Goal: Task Accomplishment & Management: Use online tool/utility

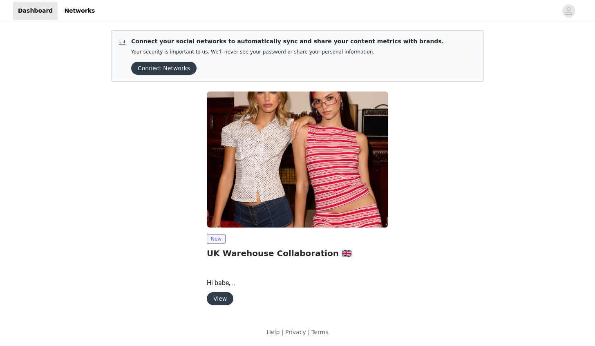
click at [220, 298] on button "View" at bounding box center [220, 298] width 27 height 13
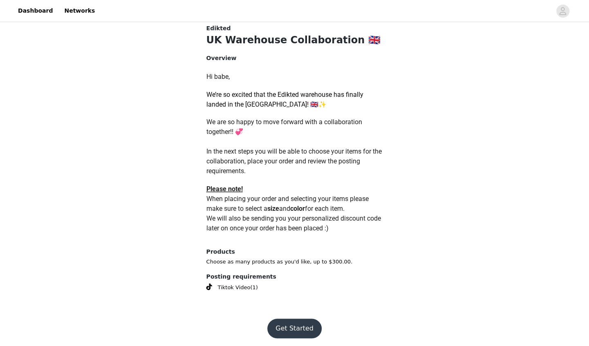
scroll to position [319, 0]
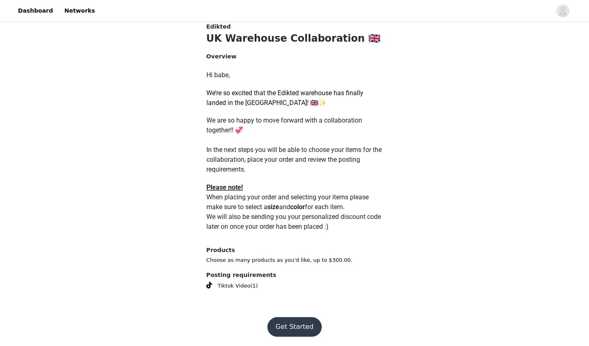
click at [305, 324] on button "Get Started" at bounding box center [294, 327] width 54 height 20
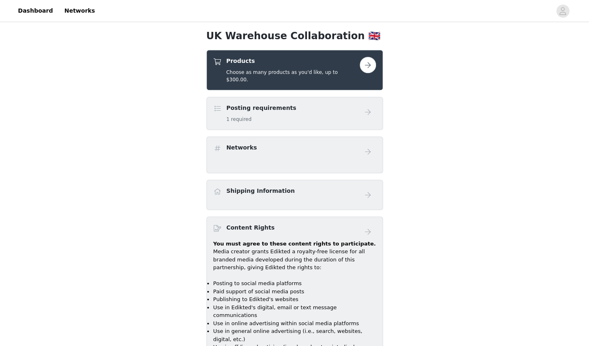
scroll to position [296, 0]
click at [356, 106] on div "Posting requirements 1 required" at bounding box center [286, 113] width 146 height 19
click at [366, 65] on button "button" at bounding box center [368, 65] width 16 height 16
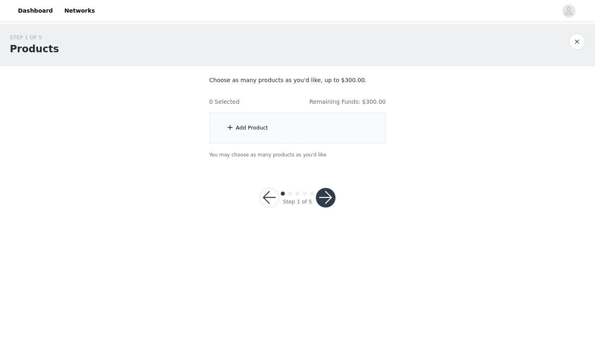
click at [320, 131] on div "Add Product" at bounding box center [297, 128] width 177 height 31
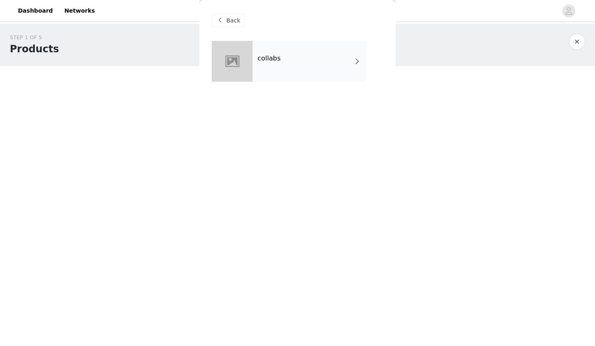
click at [339, 47] on div "collabs" at bounding box center [310, 61] width 114 height 41
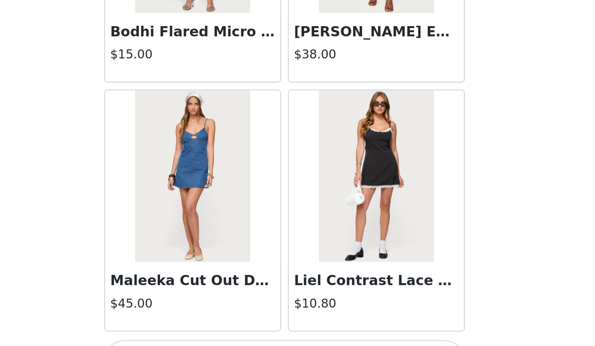
scroll to position [902, 0]
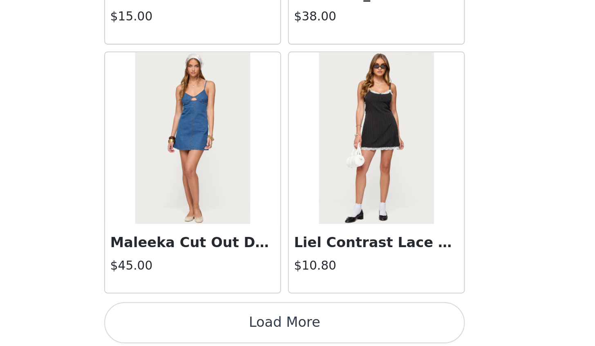
click at [344, 328] on button "Load More" at bounding box center [298, 336] width 172 height 20
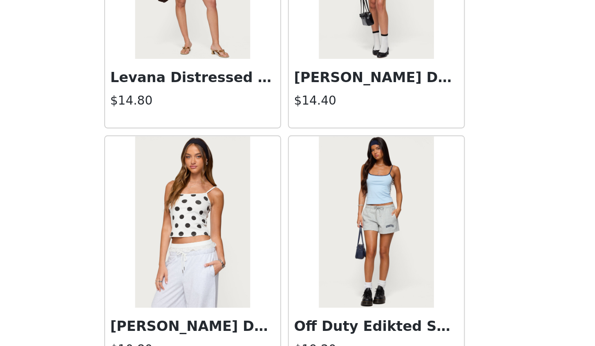
scroll to position [2085, 0]
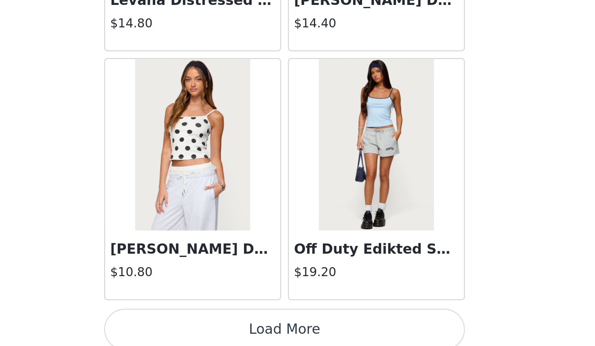
click at [348, 329] on button "Load More" at bounding box center [298, 338] width 172 height 20
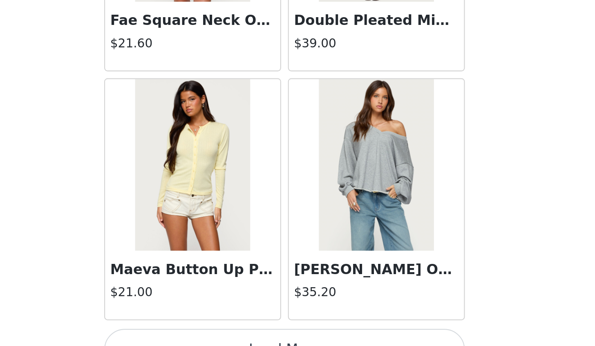
scroll to position [3268, 0]
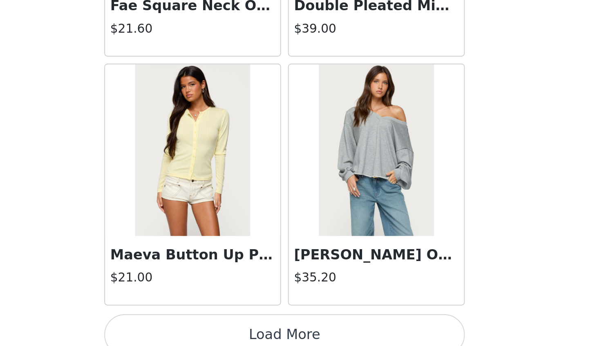
click at [355, 331] on button "Load More" at bounding box center [298, 341] width 172 height 20
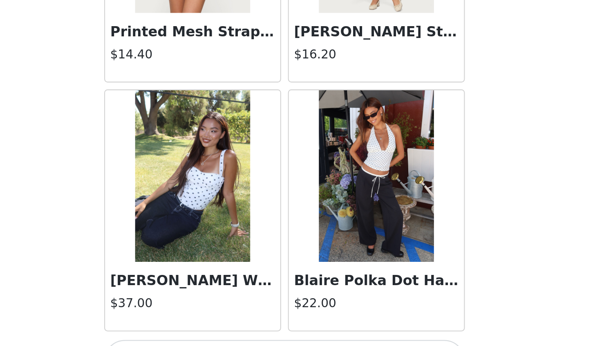
scroll to position [4452, 0]
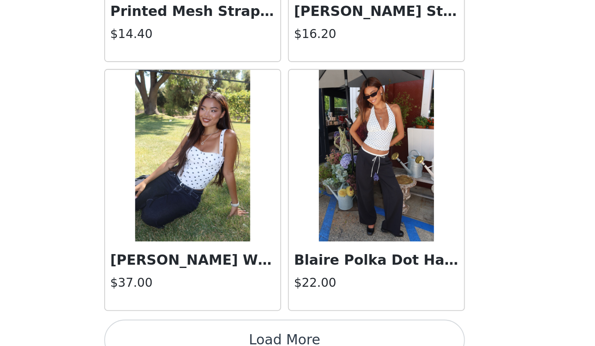
click at [331, 334] on button "Load More" at bounding box center [298, 344] width 172 height 20
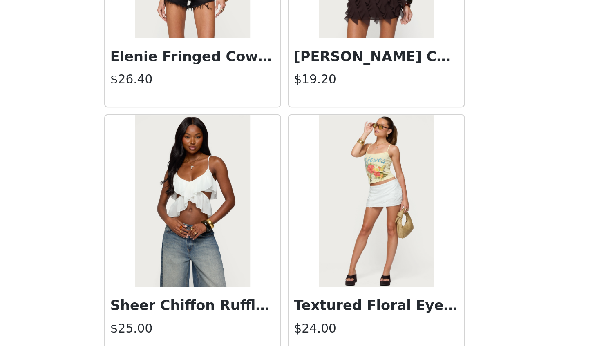
scroll to position [5635, 0]
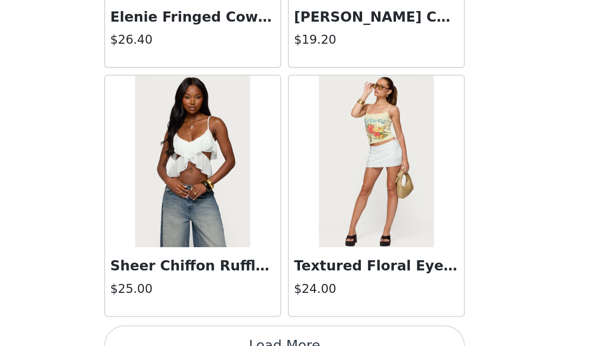
click at [359, 337] on button "Load More" at bounding box center [298, 347] width 172 height 20
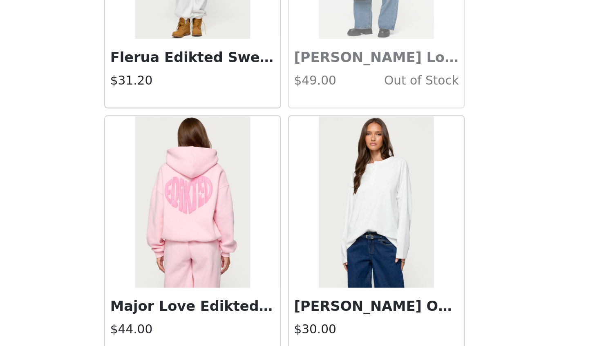
scroll to position [6818, 0]
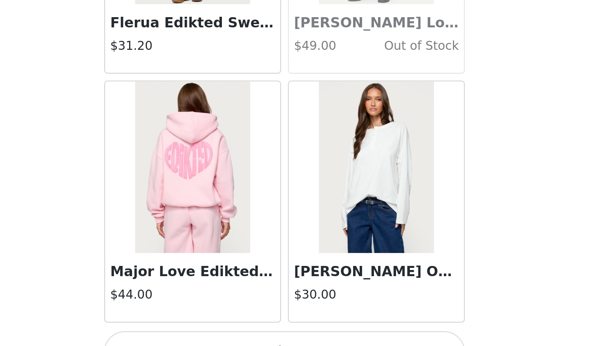
click at [355, 339] on button "Load More" at bounding box center [298, 349] width 172 height 20
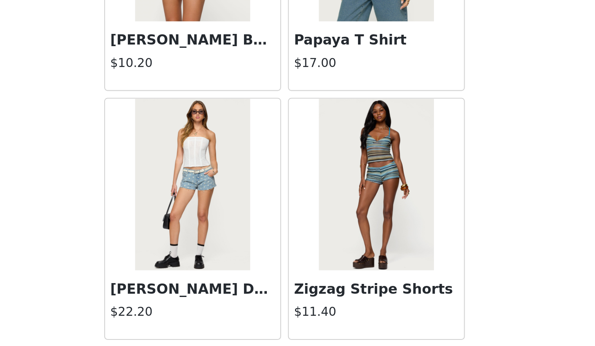
scroll to position [8001, 0]
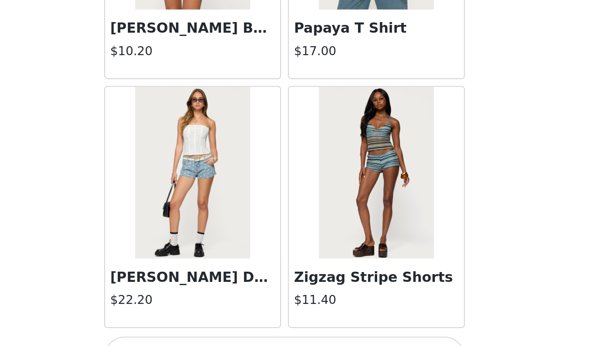
click at [362, 342] on button "Load More" at bounding box center [298, 352] width 172 height 20
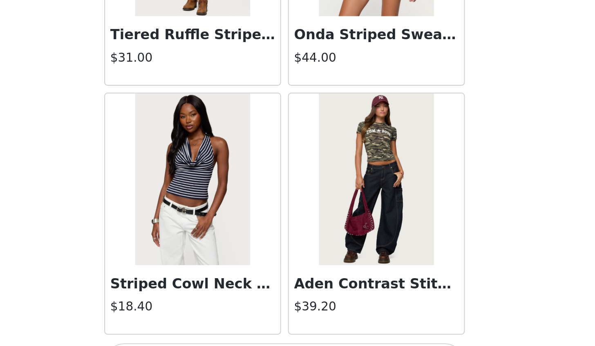
scroll to position [9184, 0]
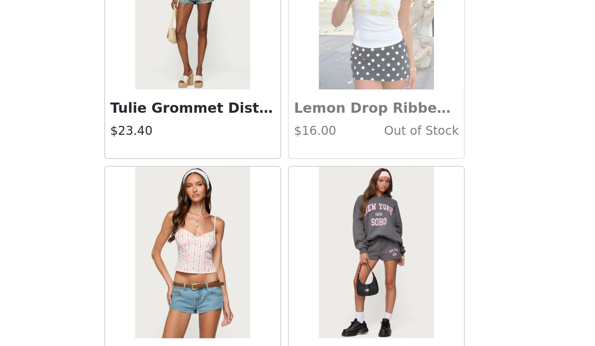
scroll to position [10368, 0]
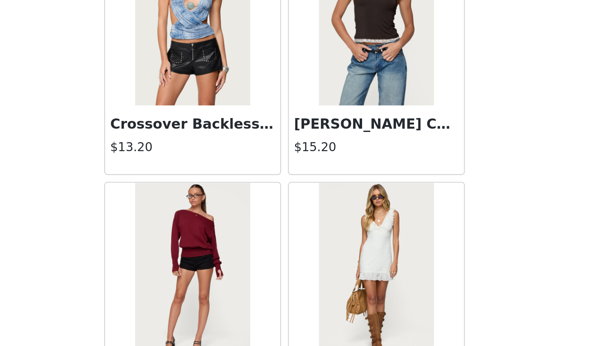
scroll to position [11551, 0]
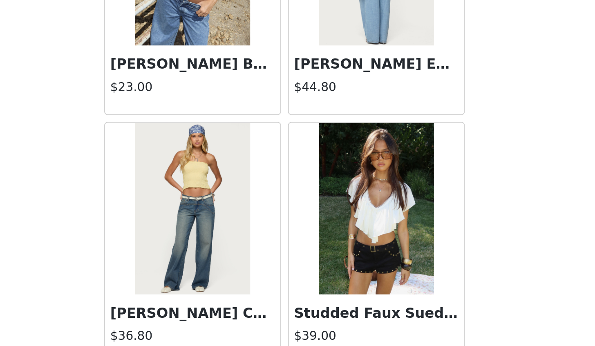
scroll to position [12734, 0]
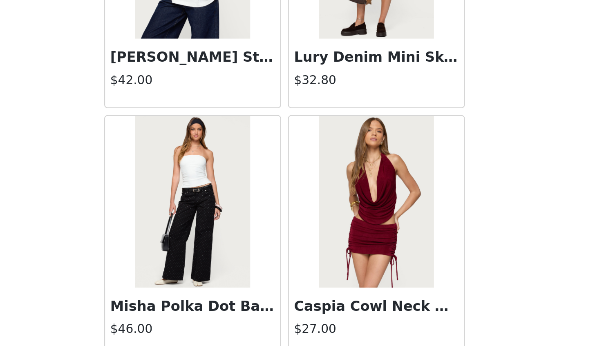
scroll to position [13917, 0]
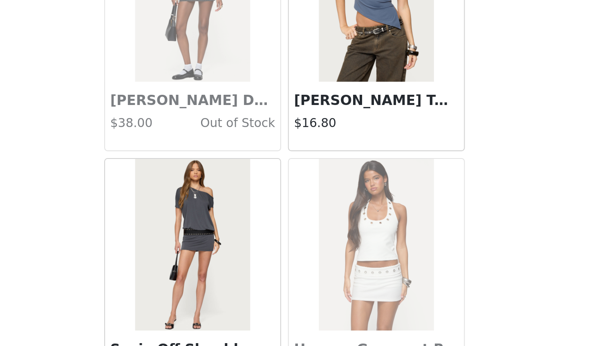
scroll to position [15101, 0]
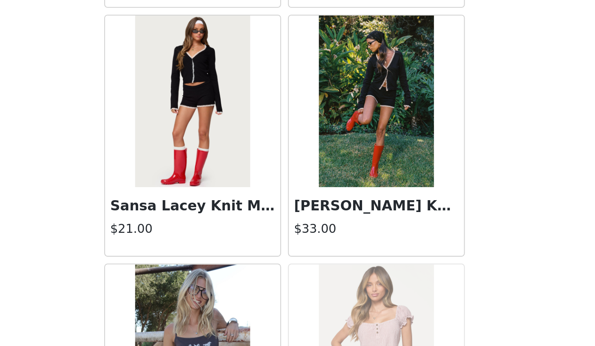
scroll to position [16284, 0]
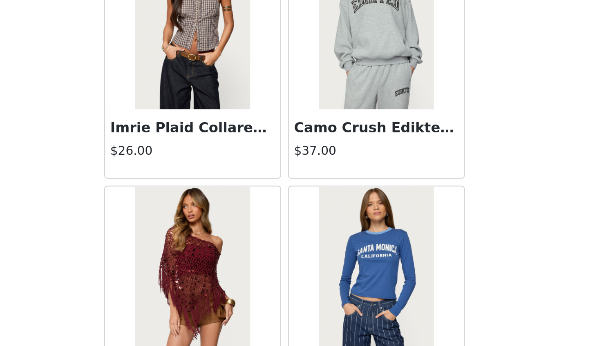
scroll to position [17467, 0]
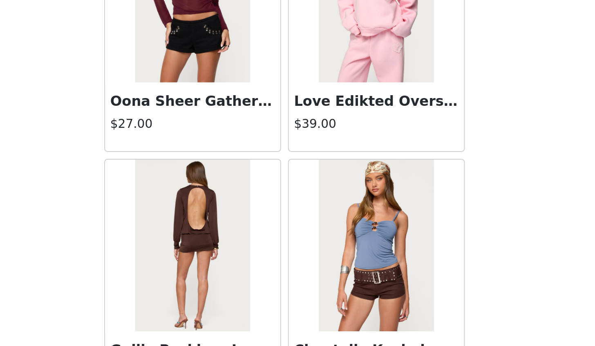
scroll to position [17934, 0]
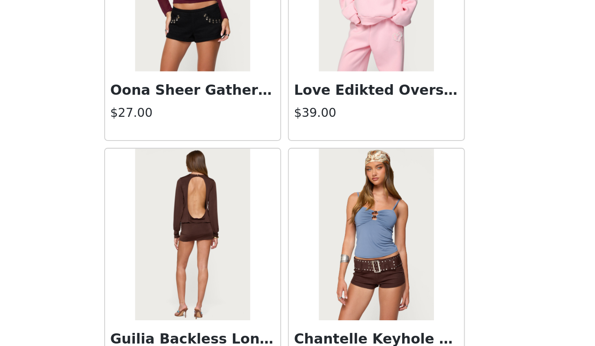
click at [262, 338] on h3 "Guilia Backless Long Sleeve Romper" at bounding box center [254, 343] width 79 height 10
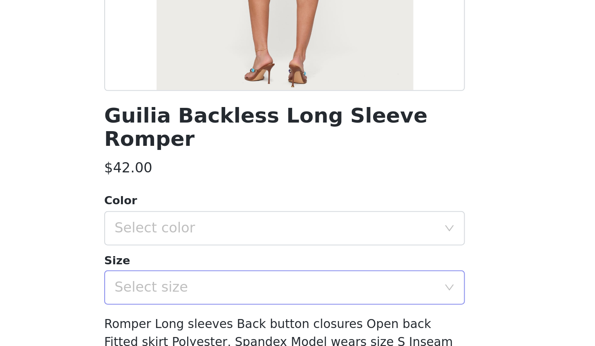
scroll to position [0, 0]
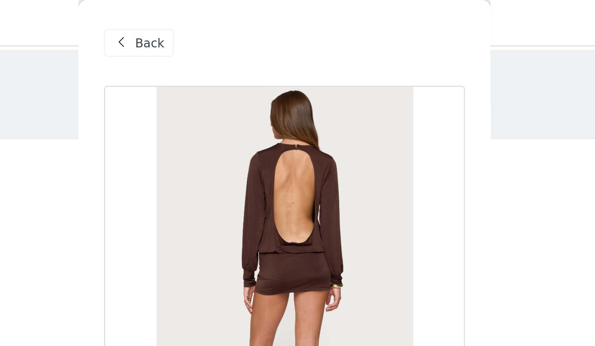
click at [222, 20] on span at bounding box center [220, 21] width 10 height 10
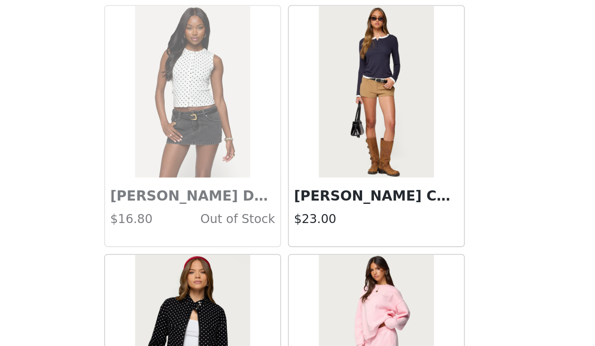
scroll to position [18650, 0]
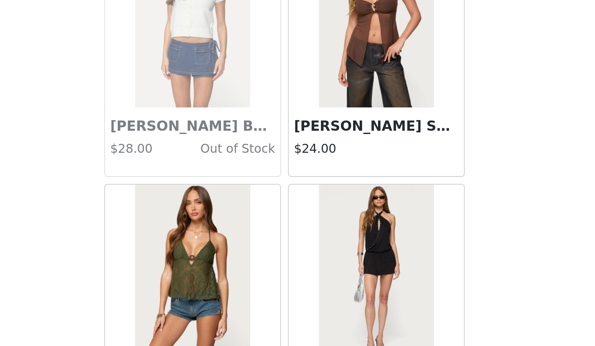
scroll to position [19833, 0]
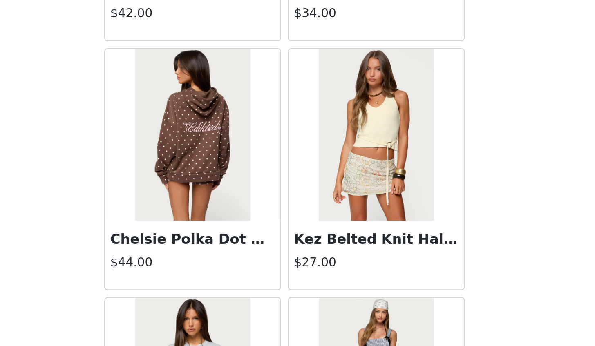
scroll to position [21016, 0]
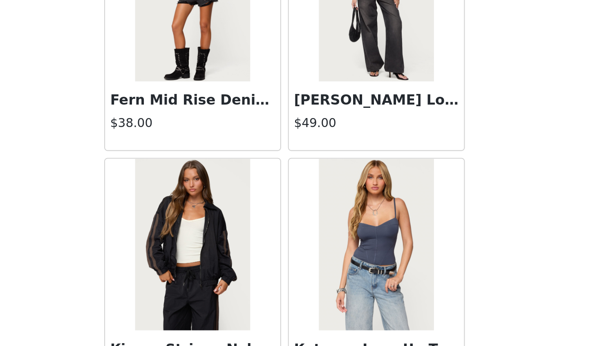
scroll to position [22200, 0]
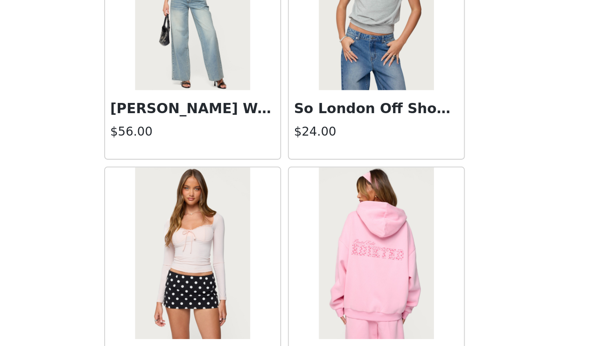
scroll to position [23383, 0]
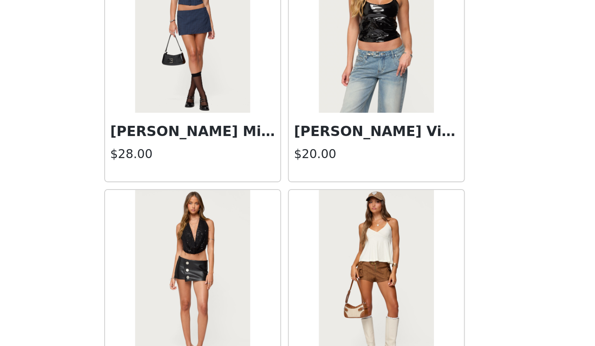
scroll to position [24566, 0]
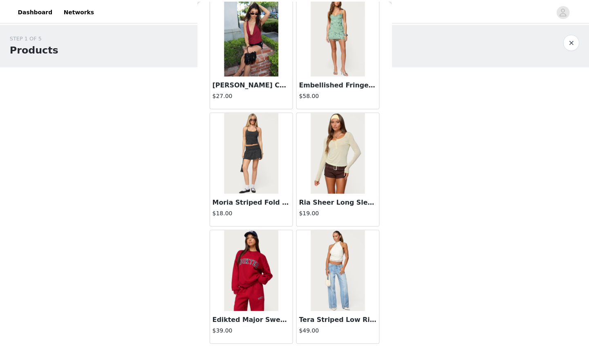
scroll to position [24052, 0]
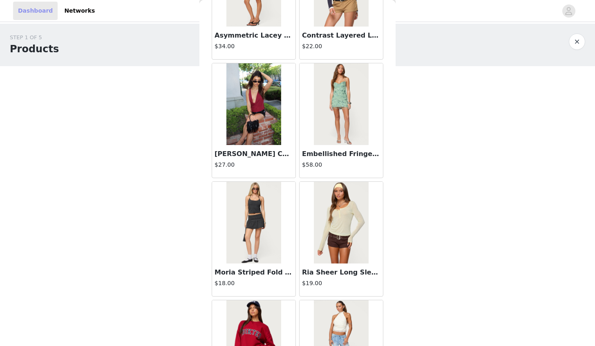
click at [36, 13] on link "Dashboard" at bounding box center [35, 11] width 45 height 18
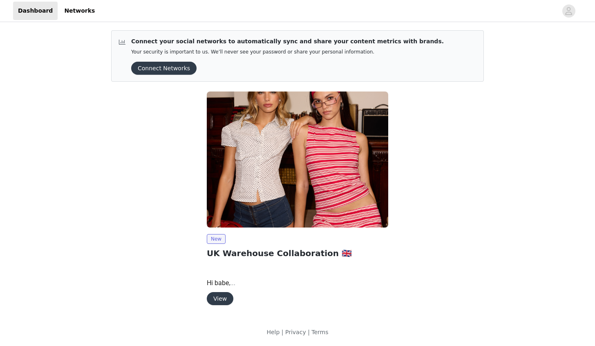
click at [222, 297] on button "View" at bounding box center [220, 298] width 27 height 13
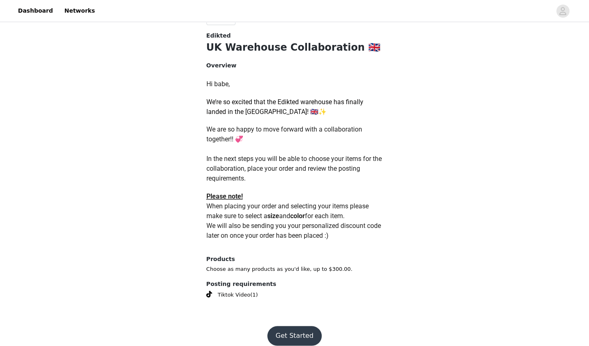
scroll to position [319, 0]
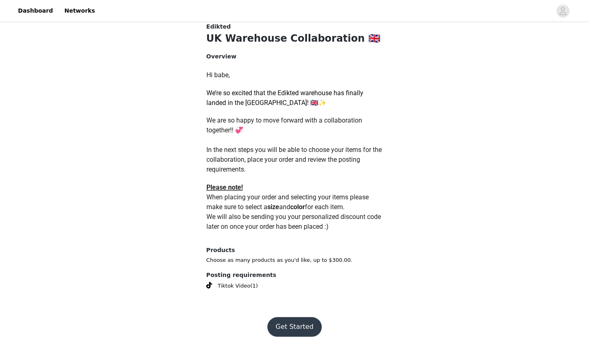
click at [295, 318] on button "Get Started" at bounding box center [294, 327] width 54 height 20
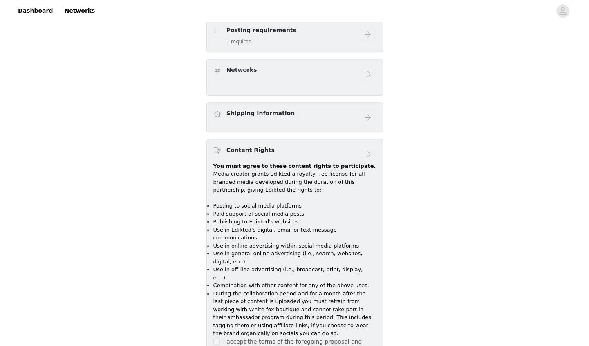
scroll to position [294, 0]
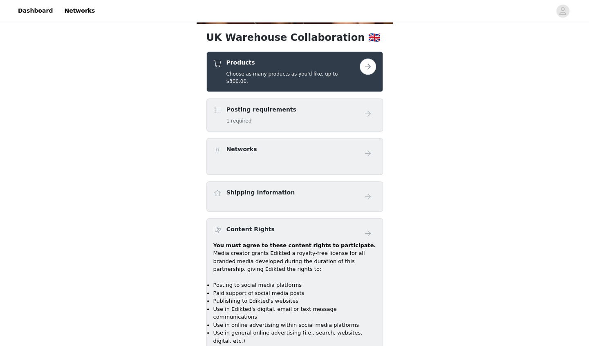
click at [234, 106] on h4 "Posting requirements" at bounding box center [262, 110] width 70 height 9
click at [368, 69] on button "button" at bounding box center [368, 66] width 16 height 16
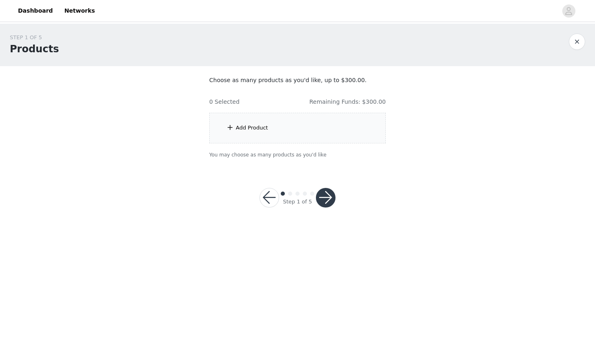
click at [312, 131] on div "Add Product" at bounding box center [297, 128] width 177 height 31
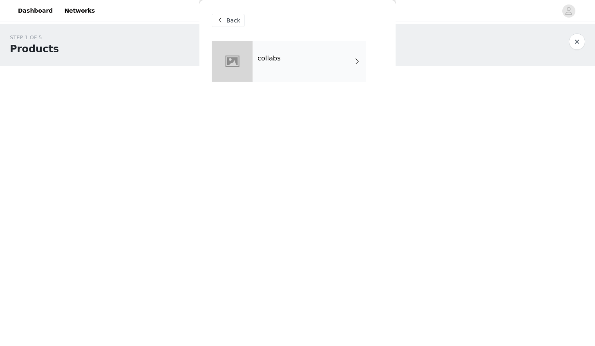
click at [321, 78] on div "collabs" at bounding box center [310, 61] width 114 height 41
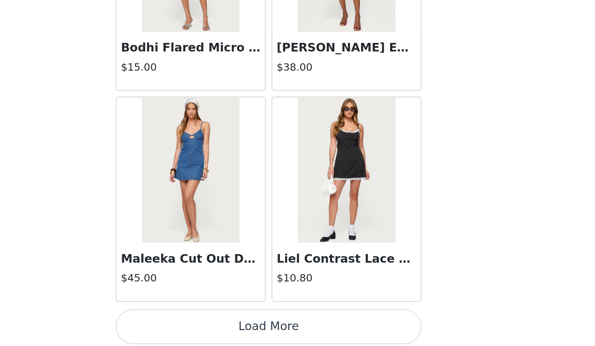
click at [319, 333] on button "Load More" at bounding box center [298, 336] width 172 height 20
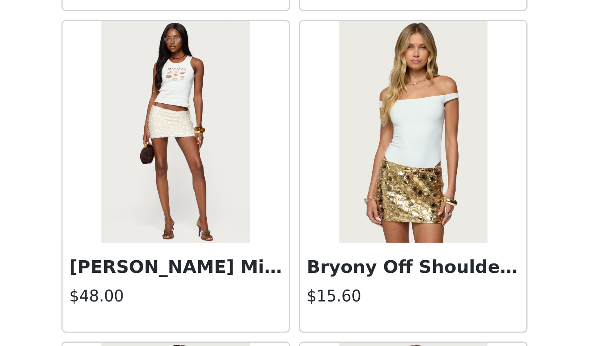
click at [260, 245] on img at bounding box center [254, 234] width 54 height 82
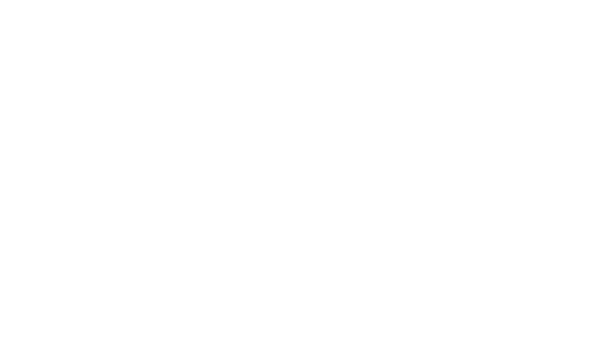
click at [260, 245] on div "Back [PERSON_NAME] Asymmetric Crochet Top $13.20 Polka Dot Cupped Chiffon Mini …" at bounding box center [298, 173] width 196 height 346
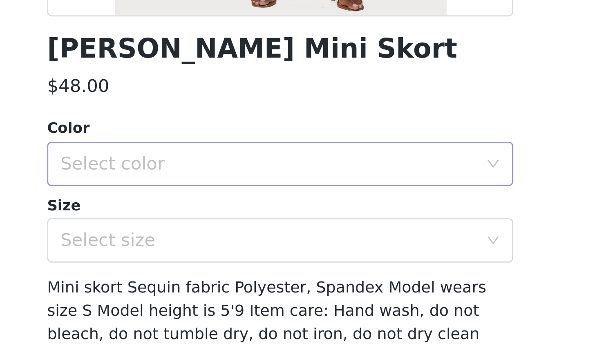
click at [332, 283] on div "Select color" at bounding box center [293, 279] width 153 height 8
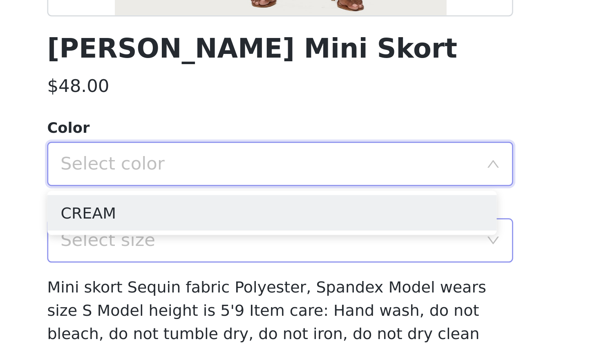
drag, startPoint x: 332, startPoint y: 283, endPoint x: 338, endPoint y: 309, distance: 27.2
click at [338, 309] on div "Select size" at bounding box center [293, 307] width 153 height 8
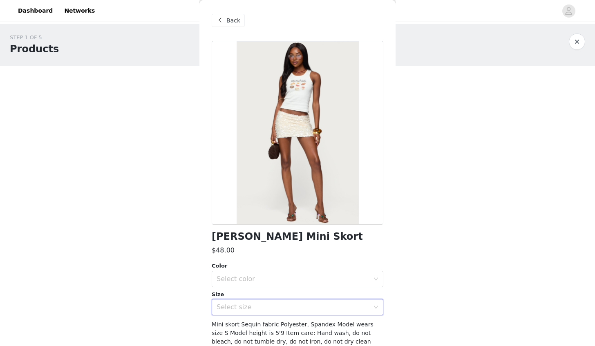
click at [234, 15] on div "Back" at bounding box center [228, 20] width 33 height 13
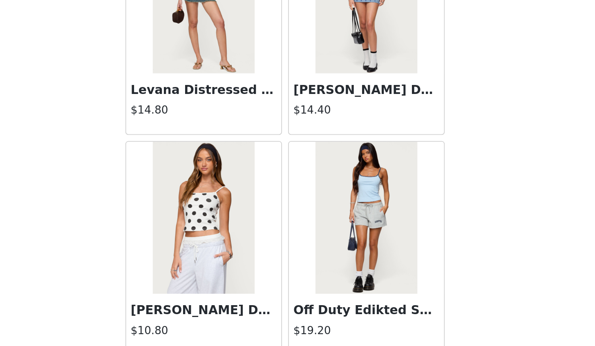
scroll to position [2085, 0]
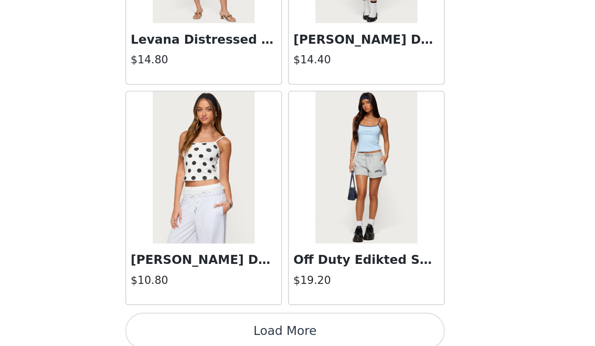
click at [351, 332] on button "Load More" at bounding box center [298, 338] width 172 height 20
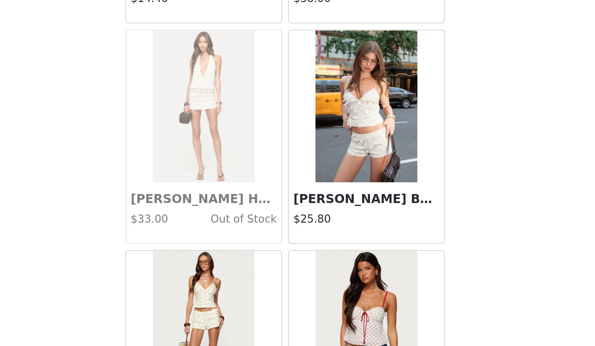
scroll to position [2356, 0]
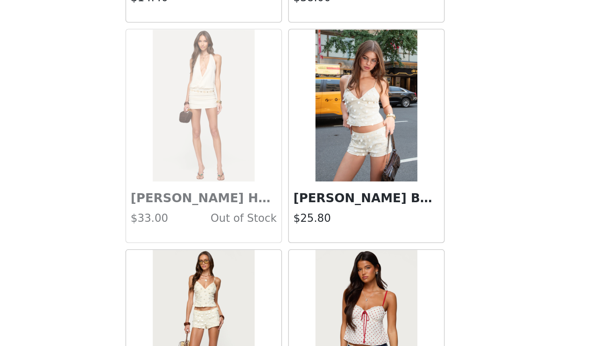
click at [346, 262] on h3 "[PERSON_NAME] Backless Top" at bounding box center [341, 267] width 79 height 10
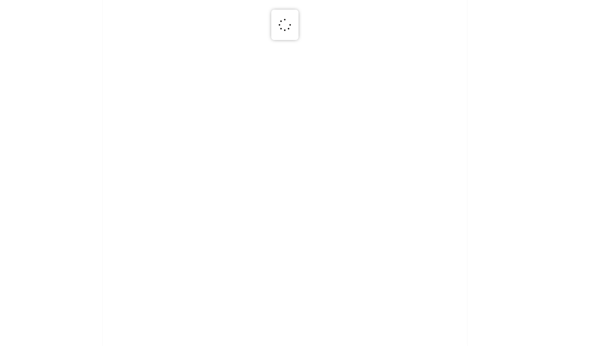
scroll to position [0, 0]
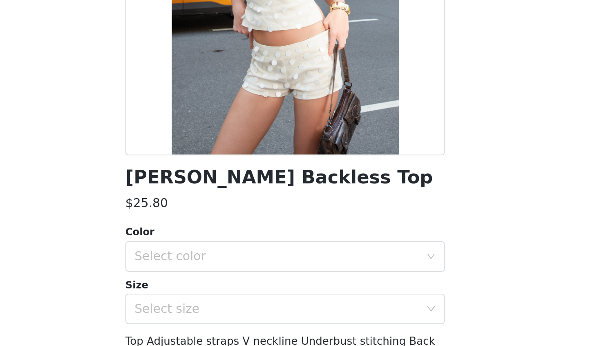
drag, startPoint x: 341, startPoint y: 238, endPoint x: 209, endPoint y: 238, distance: 132.5
click at [209, 238] on div "Back Arielle Iridescent Backless Top $25.80 Color Select color Size Select size…" at bounding box center [298, 173] width 196 height 346
copy h1 "Arielle Iridescent Backless To"
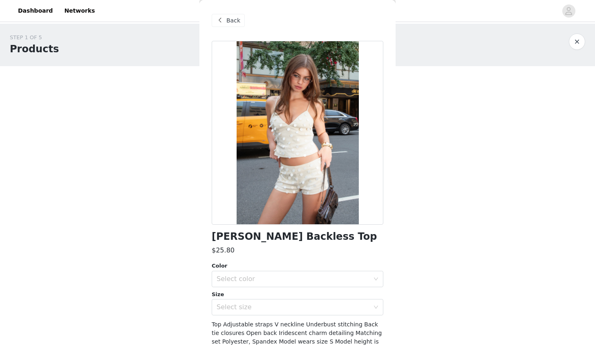
click at [229, 20] on span "Back" at bounding box center [234, 20] width 14 height 9
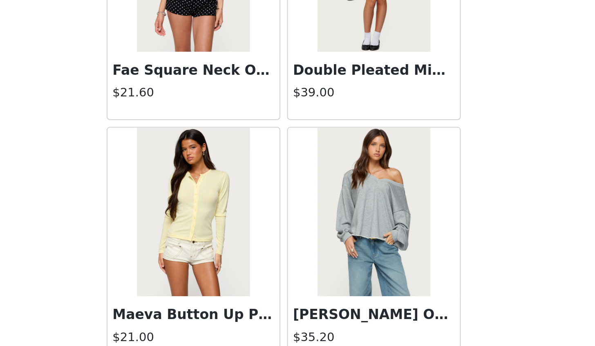
scroll to position [3268, 0]
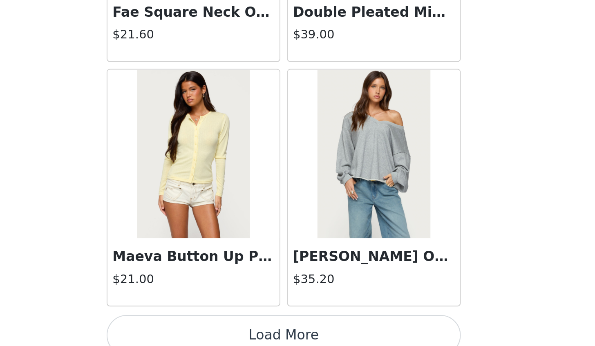
click at [314, 331] on button "Load More" at bounding box center [298, 341] width 172 height 20
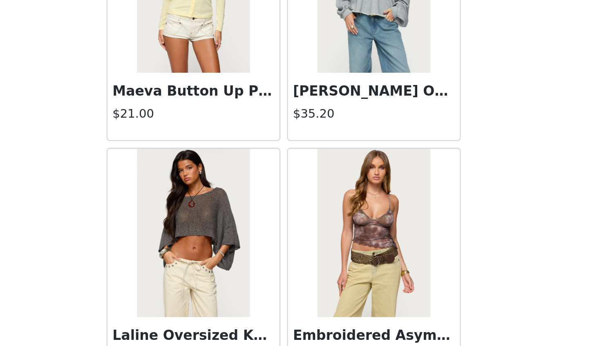
scroll to position [3397, 0]
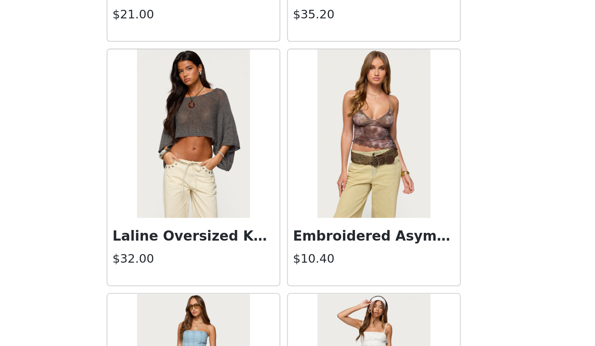
click at [270, 288] on h3 "Laline Oversized Knit Crop Top" at bounding box center [254, 293] width 79 height 10
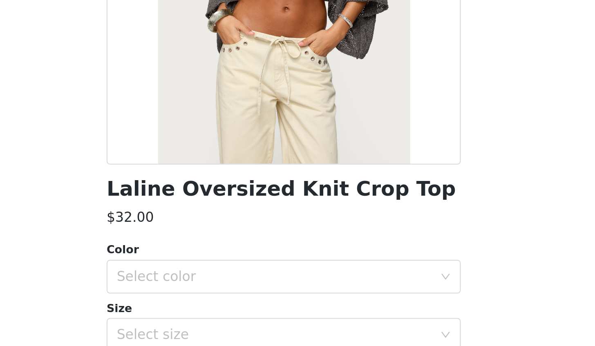
scroll to position [0, 0]
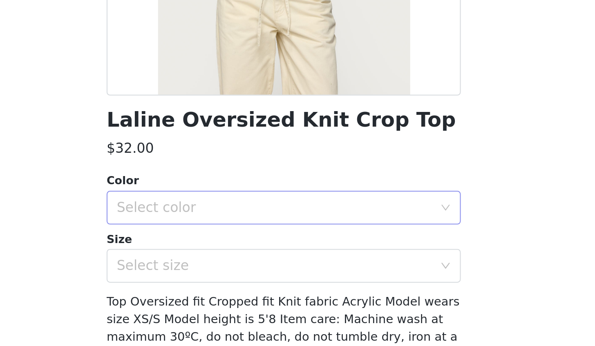
click at [318, 281] on div "Select color" at bounding box center [293, 279] width 153 height 8
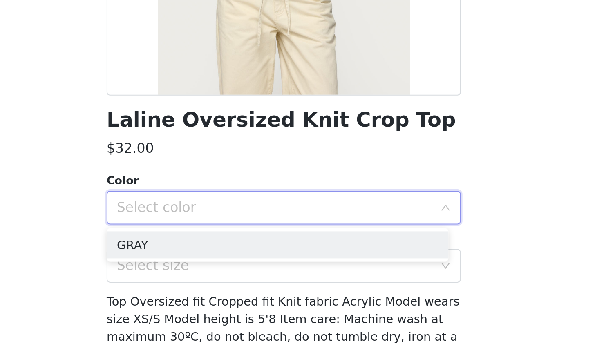
click at [313, 262] on div "Color" at bounding box center [298, 266] width 172 height 8
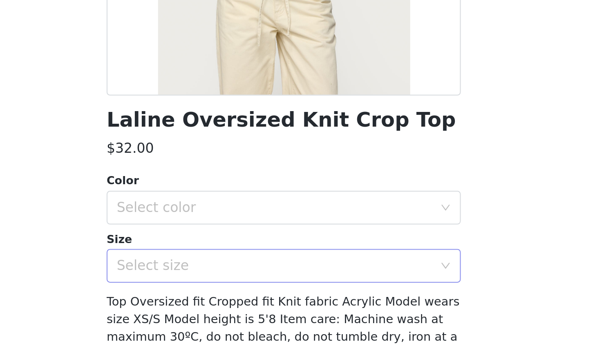
click at [319, 305] on div "Select size" at bounding box center [293, 307] width 153 height 8
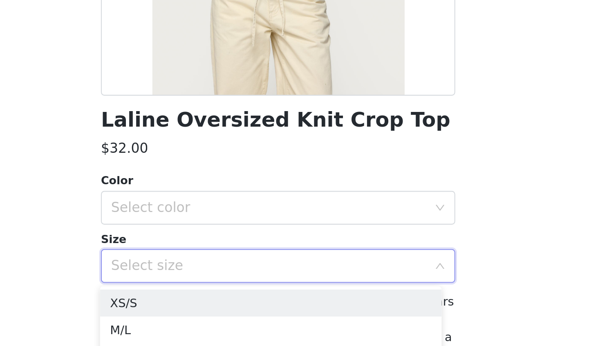
click at [319, 253] on div "$32.00" at bounding box center [295, 251] width 172 height 10
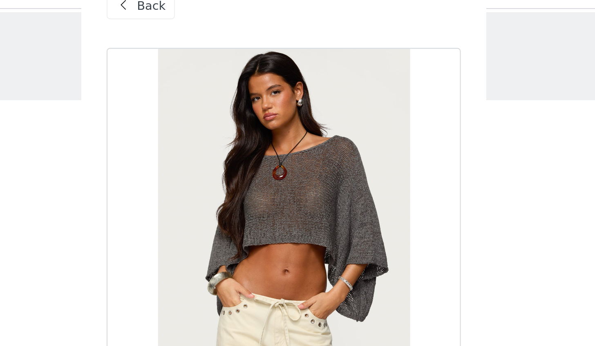
click at [234, 22] on span "Back" at bounding box center [234, 20] width 14 height 9
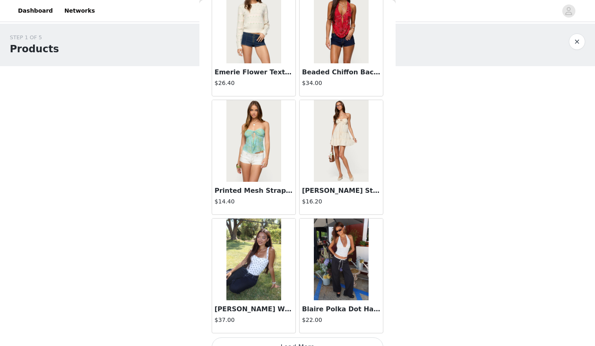
scroll to position [4452, 0]
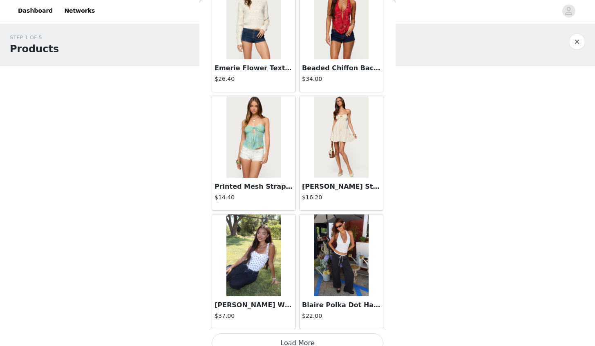
click at [318, 335] on button "Load More" at bounding box center [298, 344] width 172 height 20
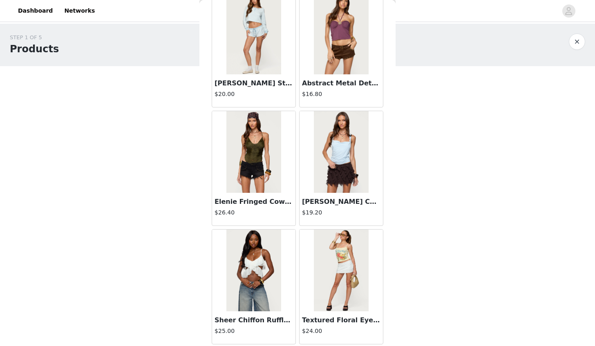
scroll to position [5635, 0]
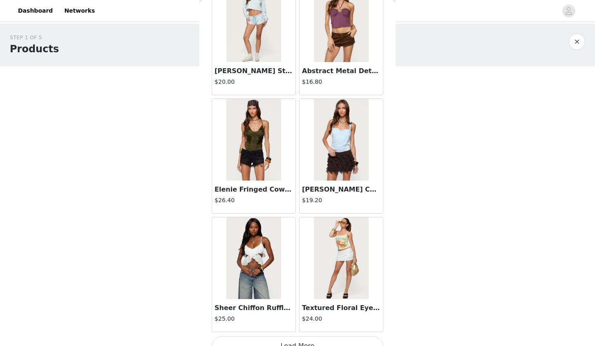
click at [354, 337] on button "Load More" at bounding box center [298, 347] width 172 height 20
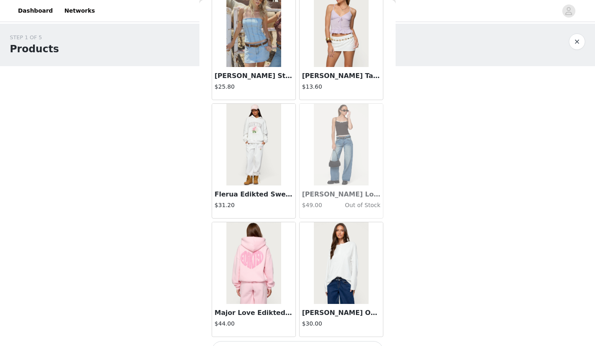
scroll to position [6818, 0]
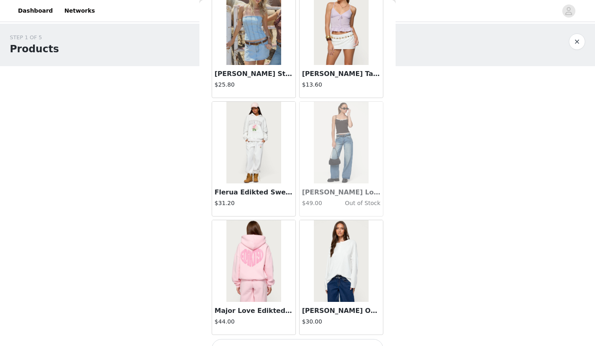
click at [368, 339] on button "Load More" at bounding box center [298, 349] width 172 height 20
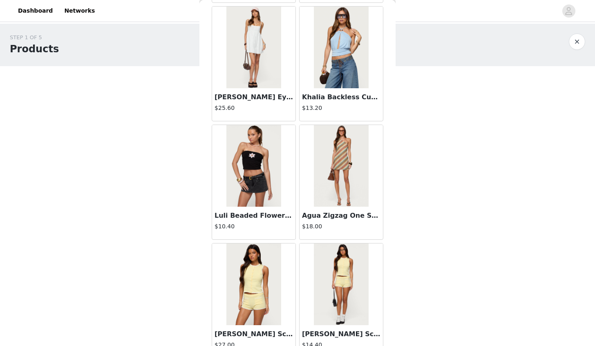
scroll to position [7527, 0]
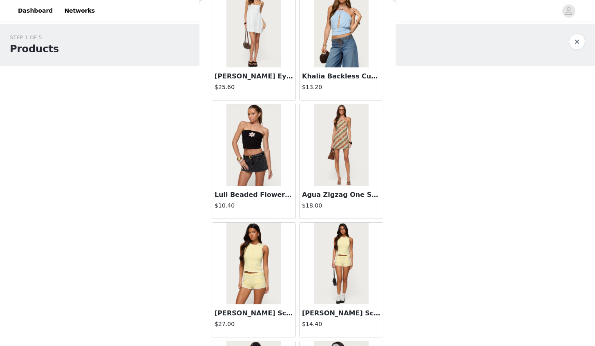
click at [346, 158] on img at bounding box center [341, 145] width 54 height 82
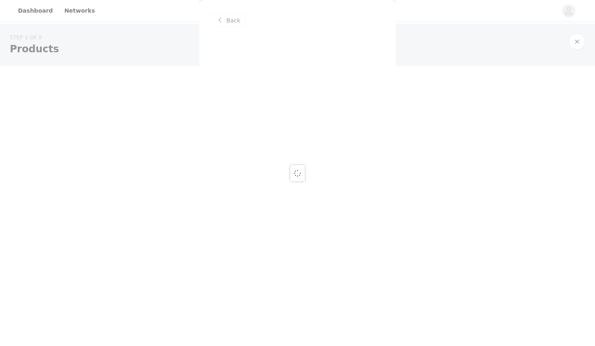
scroll to position [0, 0]
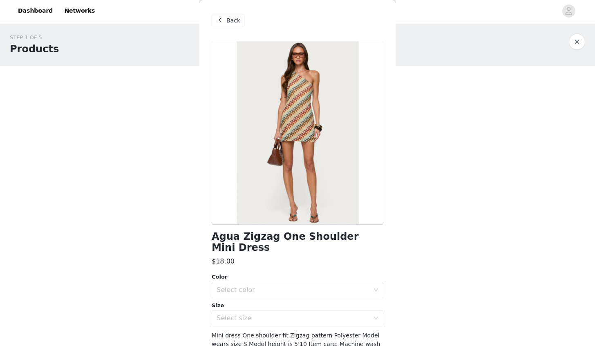
click at [230, 19] on span "Back" at bounding box center [234, 20] width 14 height 9
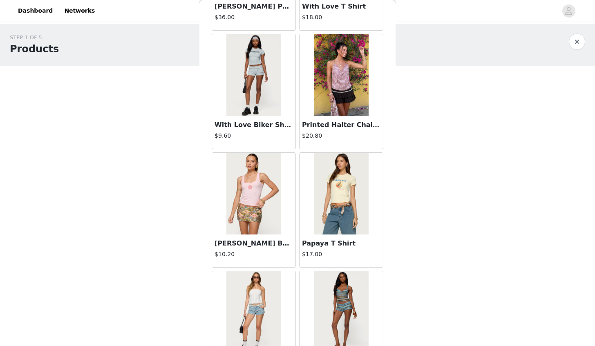
scroll to position [8001, 0]
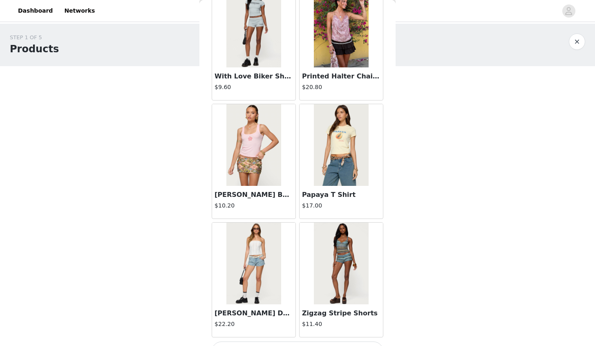
click at [341, 342] on button "Load More" at bounding box center [298, 352] width 172 height 20
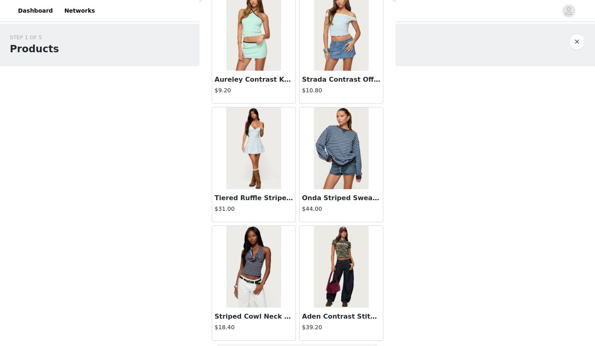
scroll to position [9184, 0]
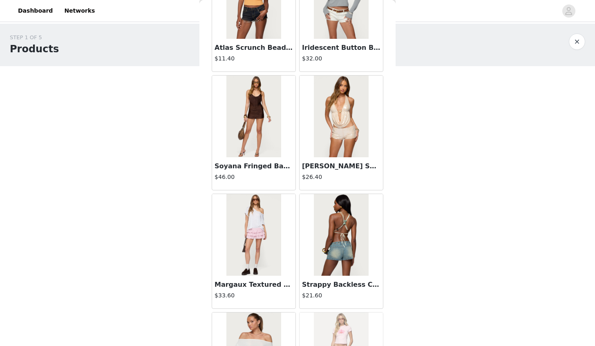
scroll to position [9818, 0]
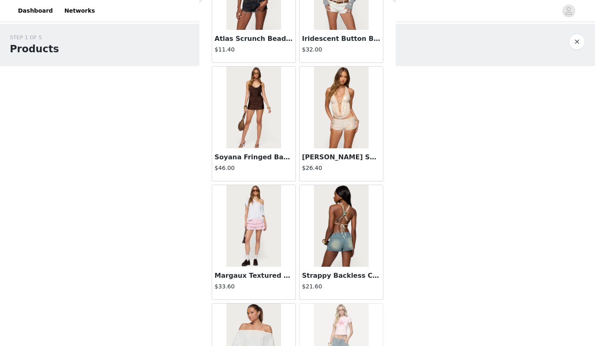
click at [356, 233] on img at bounding box center [341, 226] width 54 height 82
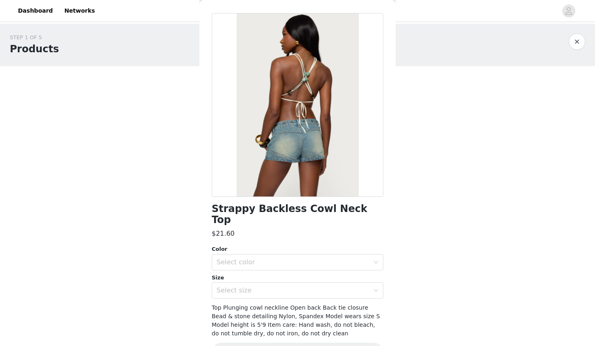
scroll to position [29, 0]
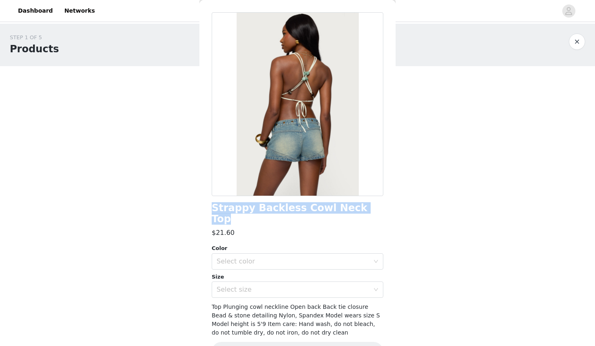
drag, startPoint x: 357, startPoint y: 207, endPoint x: 210, endPoint y: 206, distance: 147.2
click at [210, 206] on div "Back Strappy Backless Cowl Neck Top $21.60 Color Select color Size Select size …" at bounding box center [298, 173] width 196 height 346
copy h1 "Strappy Backless Cowl Neck Top"
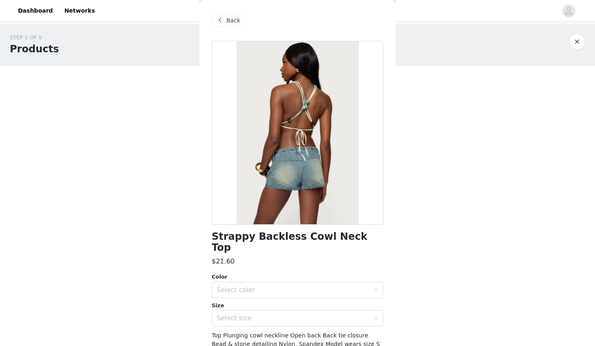
click at [227, 20] on span "Back" at bounding box center [234, 20] width 14 height 9
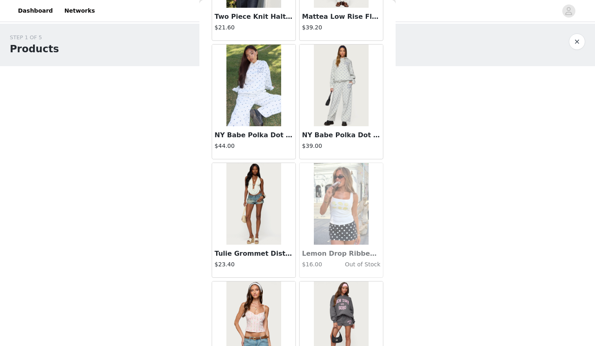
scroll to position [10368, 0]
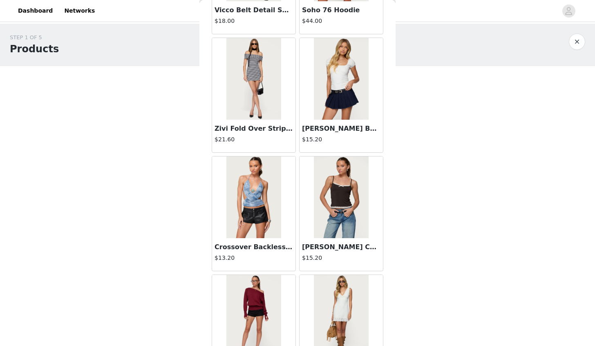
scroll to position [11551, 0]
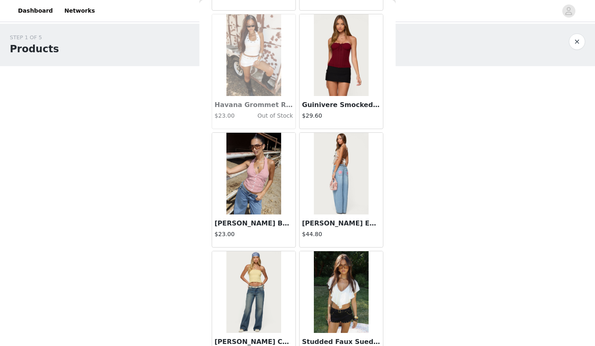
scroll to position [12734, 0]
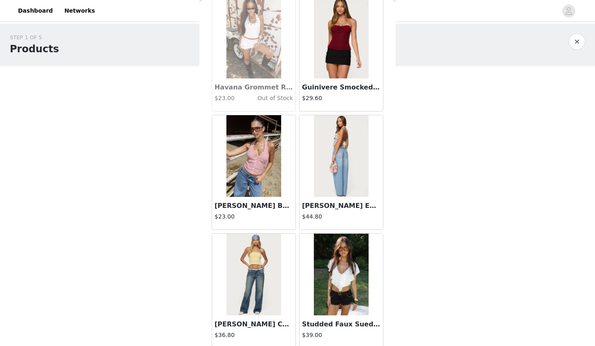
click at [388, 304] on div "Back [PERSON_NAME] Asymmetric Crochet Top $13.20 Polka Dot Cupped Chiffon Mini …" at bounding box center [298, 173] width 196 height 346
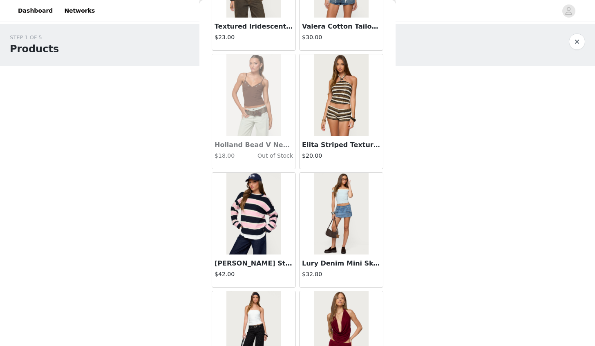
scroll to position [13917, 0]
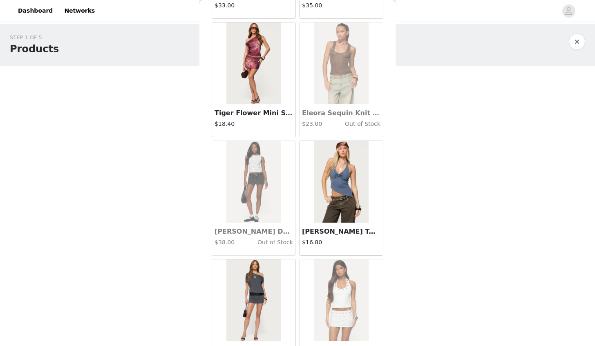
scroll to position [15101, 0]
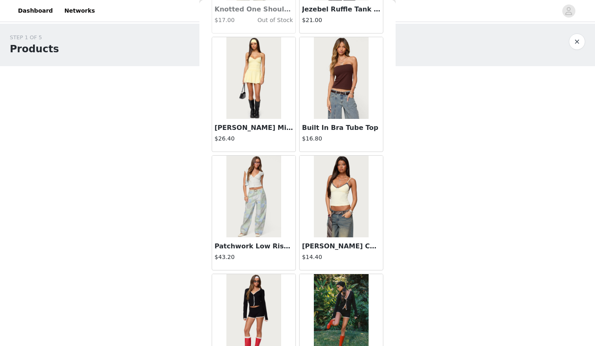
scroll to position [16284, 0]
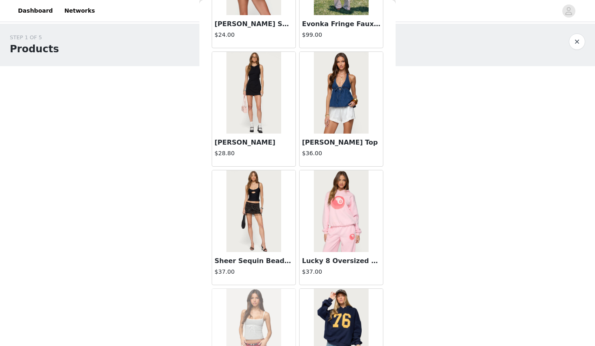
scroll to position [16712, 0]
click at [262, 211] on img at bounding box center [254, 211] width 54 height 82
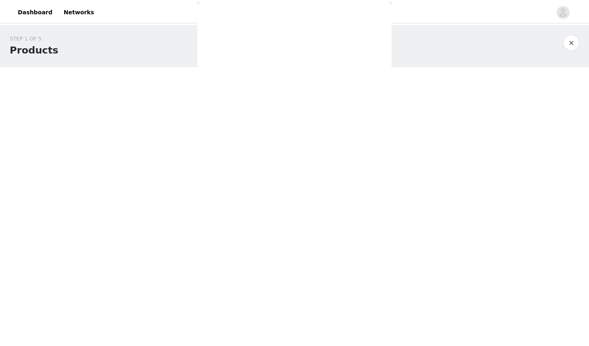
scroll to position [0, 0]
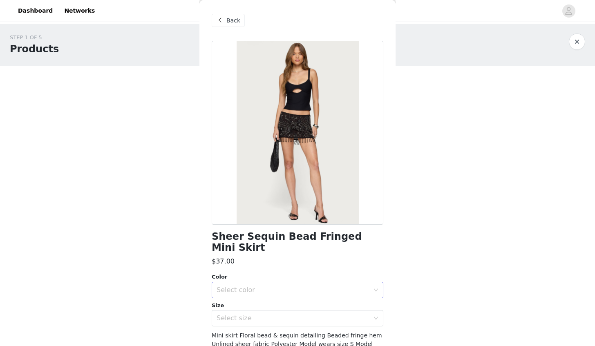
click at [304, 287] on div "Select color" at bounding box center [293, 290] width 153 height 8
drag, startPoint x: 303, startPoint y: 305, endPoint x: 303, endPoint y: 315, distance: 10.3
click at [303, 315] on ul "BLACK" at bounding box center [295, 308] width 166 height 16
click at [298, 308] on li "BLACK" at bounding box center [295, 308] width 166 height 13
click at [299, 316] on div "Select size" at bounding box center [293, 318] width 153 height 8
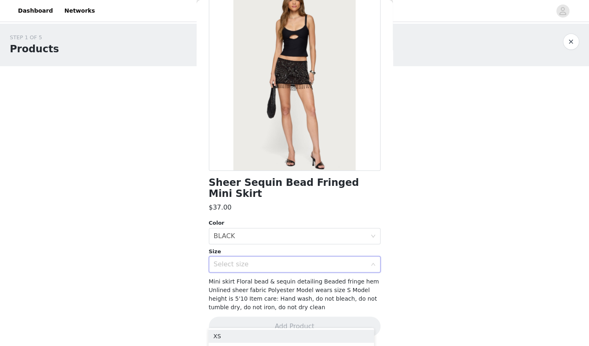
scroll to position [51, 0]
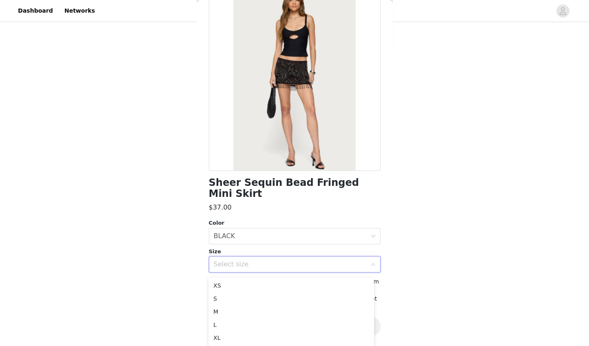
click at [342, 200] on div "Sheer Sequin Bead Fringed Mini Skirt $37.00 Color Select color BLACK Size Selec…" at bounding box center [295, 166] width 172 height 359
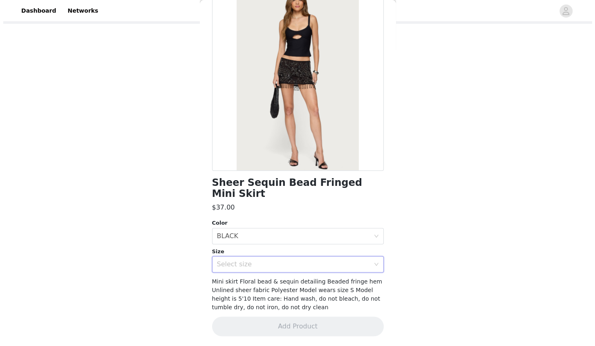
scroll to position [0, 0]
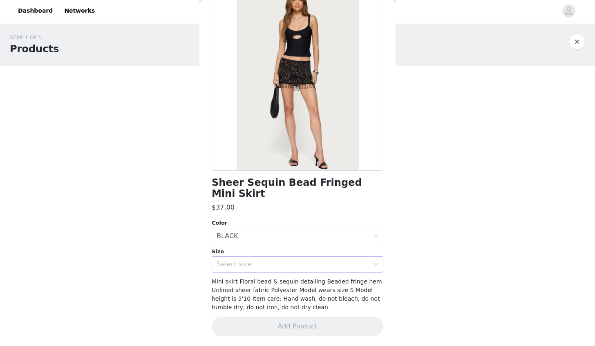
click at [313, 262] on div "Select size" at bounding box center [293, 264] width 153 height 8
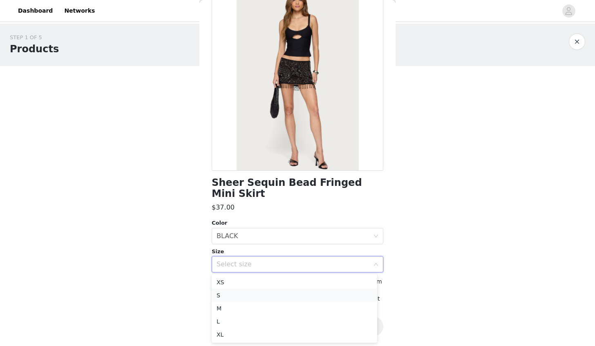
click at [280, 295] on li "S" at bounding box center [295, 295] width 166 height 13
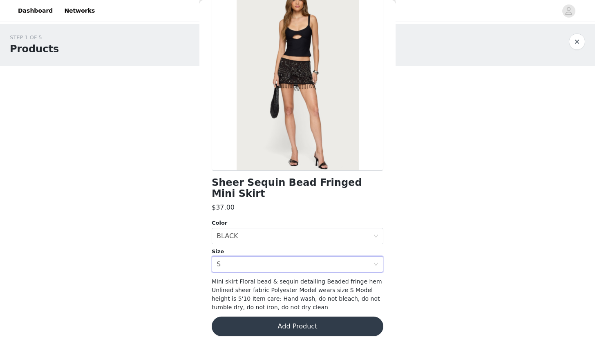
click at [296, 325] on button "Add Product" at bounding box center [298, 327] width 172 height 20
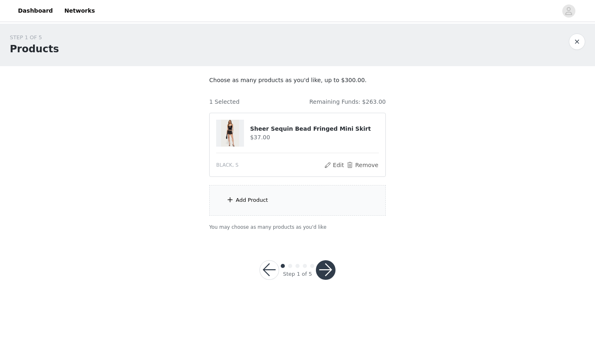
click at [283, 191] on div "Add Product" at bounding box center [297, 200] width 177 height 31
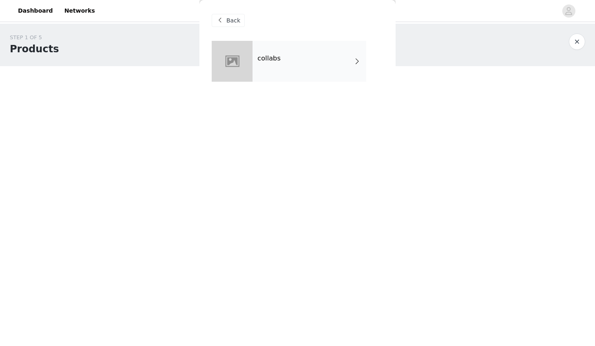
click at [332, 61] on div "collabs" at bounding box center [310, 61] width 114 height 41
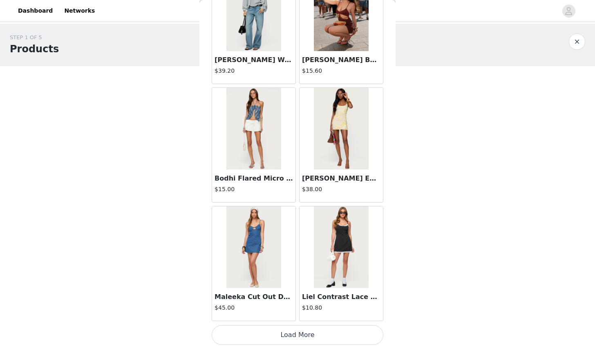
click at [348, 334] on button "Load More" at bounding box center [298, 336] width 172 height 20
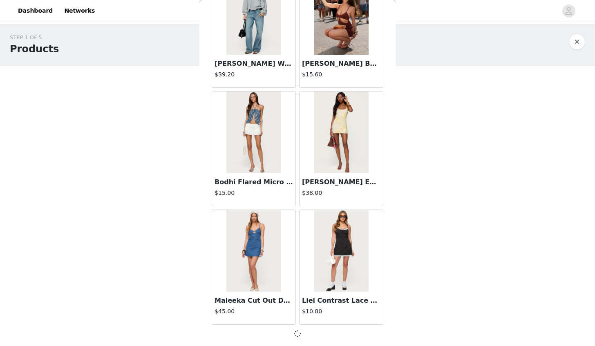
scroll to position [902, 0]
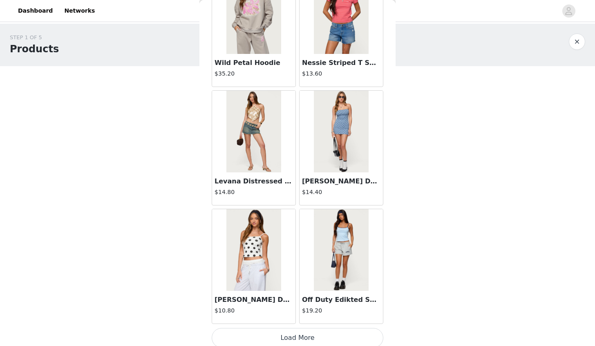
click at [362, 331] on button "Load More" at bounding box center [298, 338] width 172 height 20
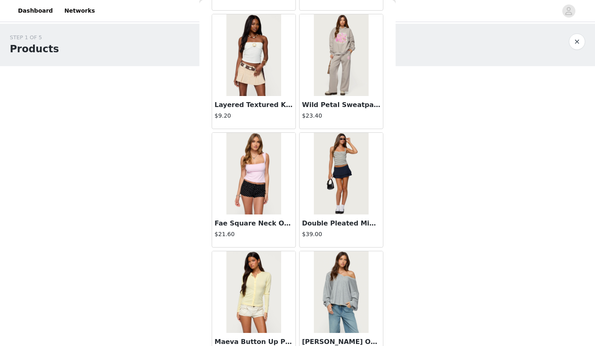
scroll to position [3268, 0]
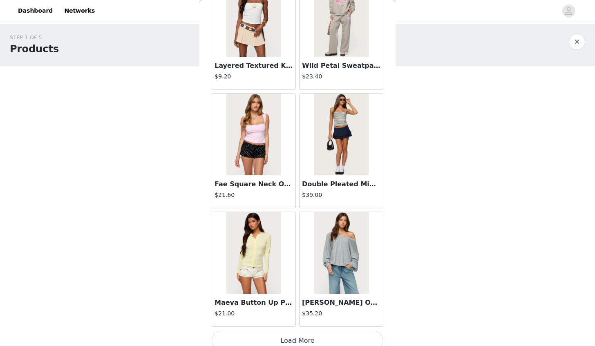
click at [345, 335] on button "Load More" at bounding box center [298, 341] width 172 height 20
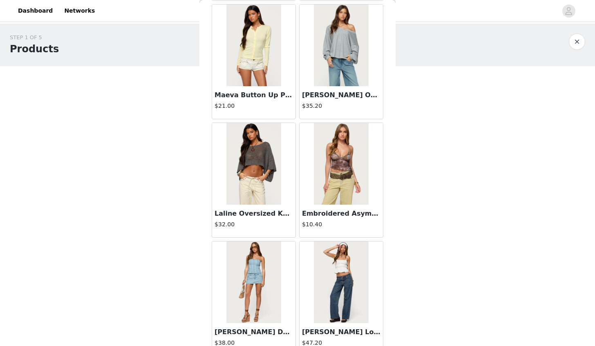
scroll to position [3480, 0]
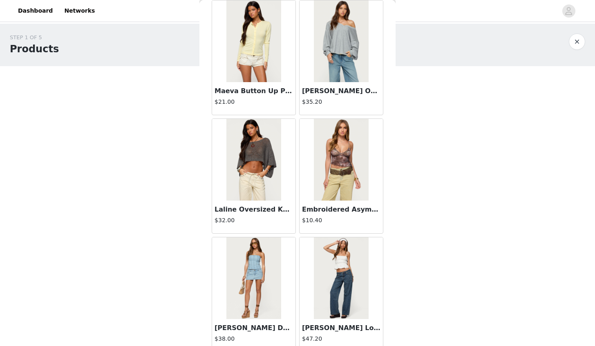
click at [271, 205] on h3 "Laline Oversized Knit Crop Top" at bounding box center [254, 210] width 79 height 10
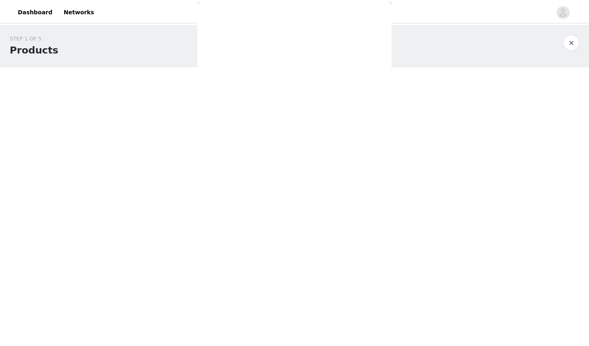
scroll to position [43, 0]
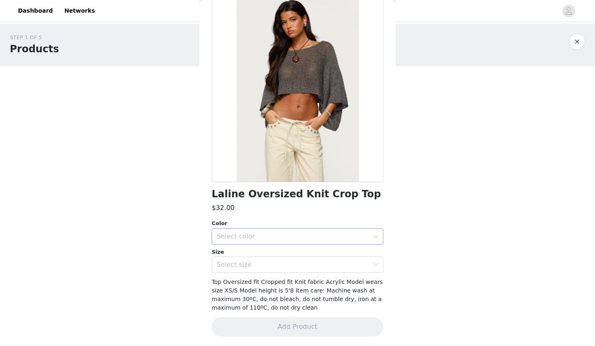
click at [297, 240] on div "Select color" at bounding box center [293, 237] width 153 height 8
click at [280, 253] on li "GRAY" at bounding box center [295, 254] width 166 height 13
click at [285, 261] on div "Select size" at bounding box center [293, 265] width 153 height 8
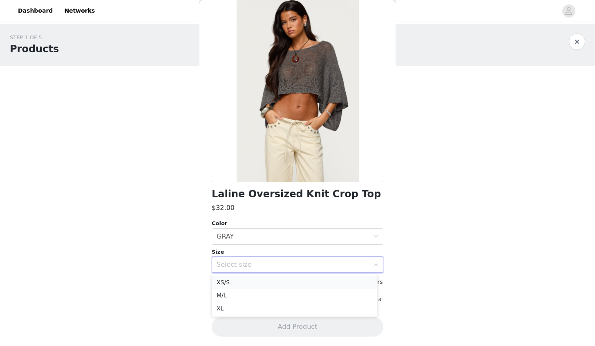
click at [269, 286] on li "XS/S" at bounding box center [295, 282] width 166 height 13
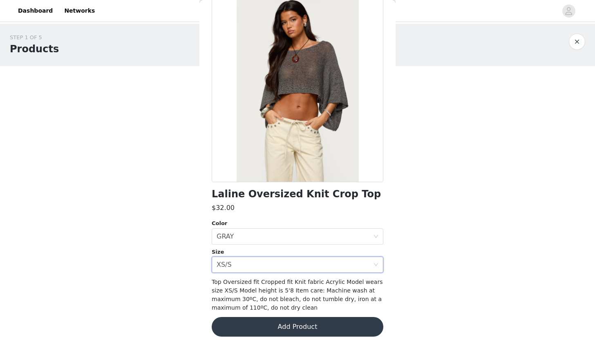
click at [313, 325] on button "Add Product" at bounding box center [298, 327] width 172 height 20
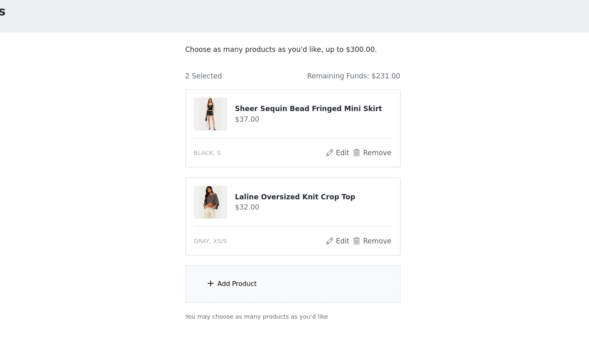
scroll to position [12, 0]
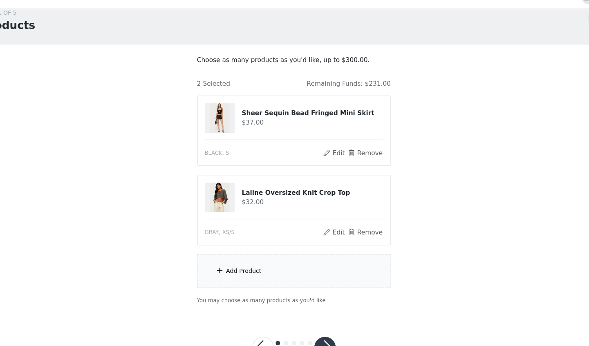
click at [254, 257] on div "Add Product" at bounding box center [249, 261] width 32 height 8
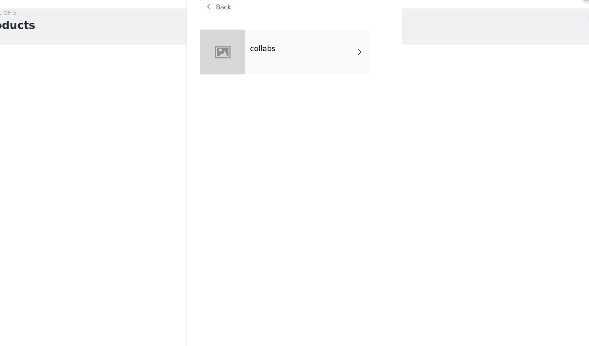
click at [324, 60] on div "collabs" at bounding box center [307, 61] width 114 height 41
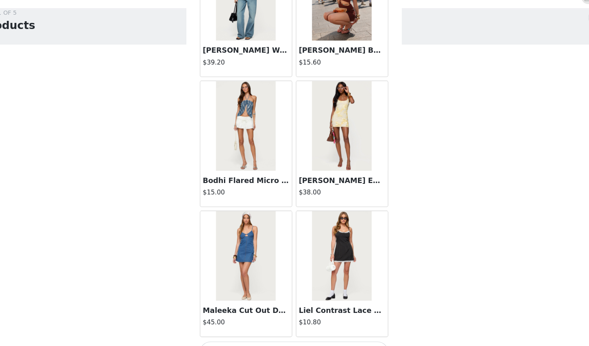
scroll to position [25, 0]
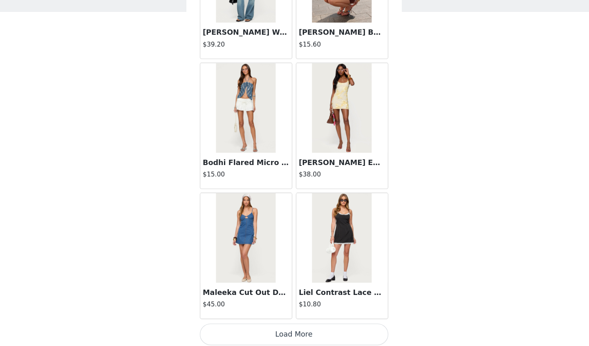
click at [342, 333] on button "Load More" at bounding box center [295, 336] width 172 height 20
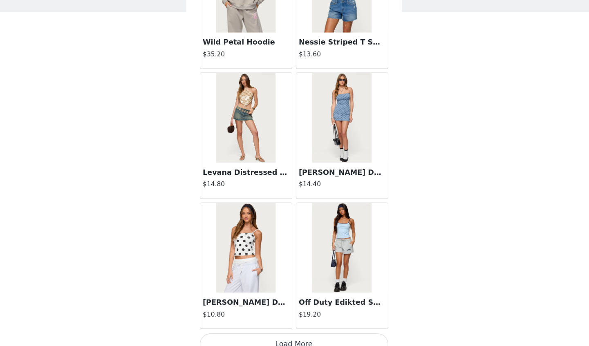
scroll to position [2085, 0]
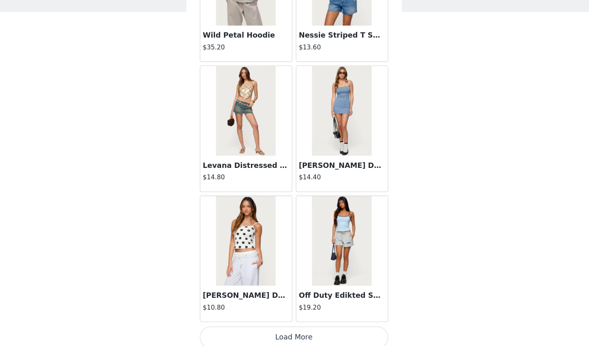
click at [353, 328] on button "Load More" at bounding box center [295, 338] width 172 height 20
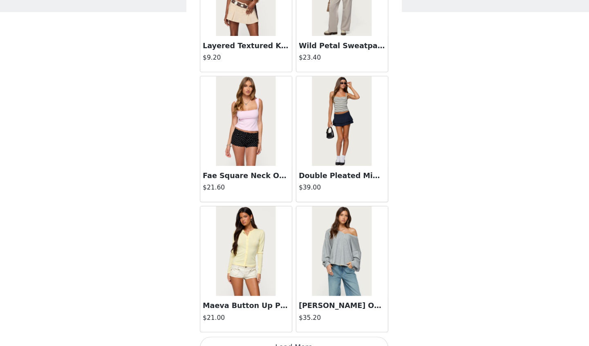
scroll to position [3268, 0]
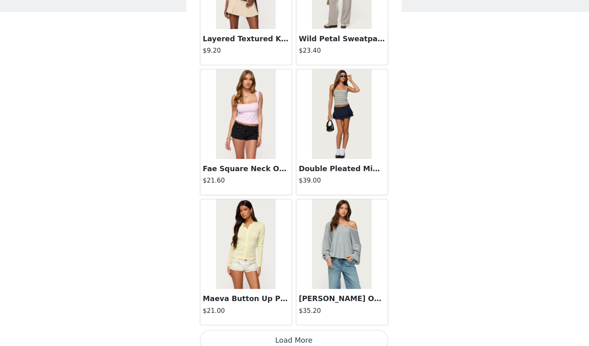
click at [349, 331] on button "Load More" at bounding box center [295, 341] width 172 height 20
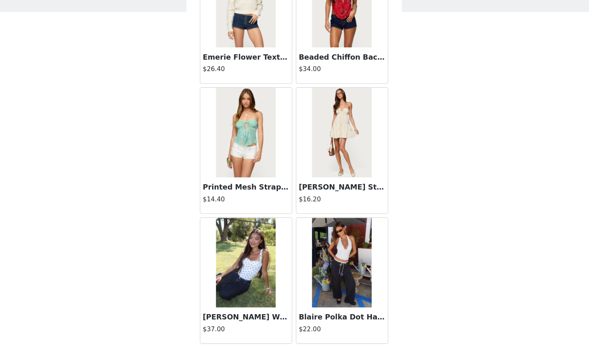
scroll to position [4452, 0]
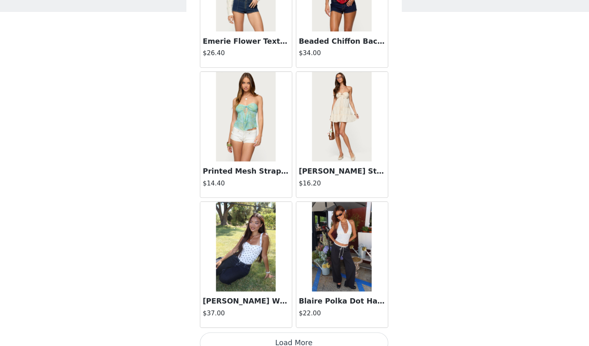
click at [337, 269] on img at bounding box center [338, 256] width 54 height 82
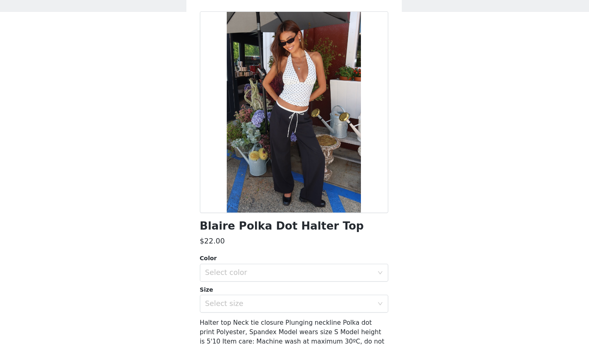
scroll to position [43, 0]
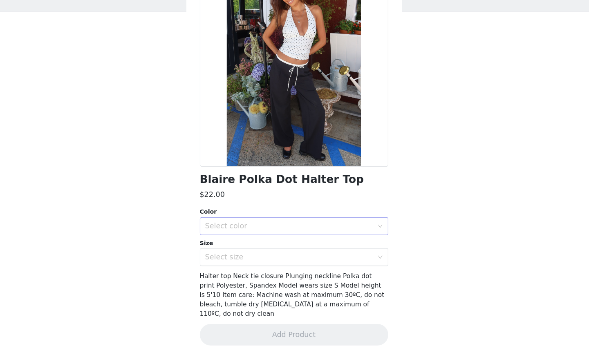
click at [268, 234] on div "Select color" at bounding box center [290, 237] width 153 height 8
click at [257, 254] on li "WHITE AND BLACK" at bounding box center [292, 254] width 166 height 13
click at [254, 268] on div "Select size" at bounding box center [290, 265] width 153 height 8
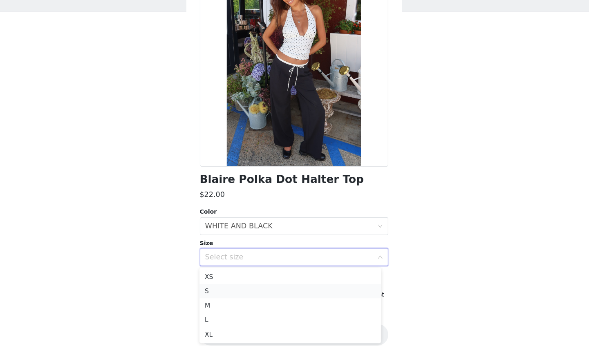
click at [244, 296] on li "S" at bounding box center [292, 296] width 166 height 13
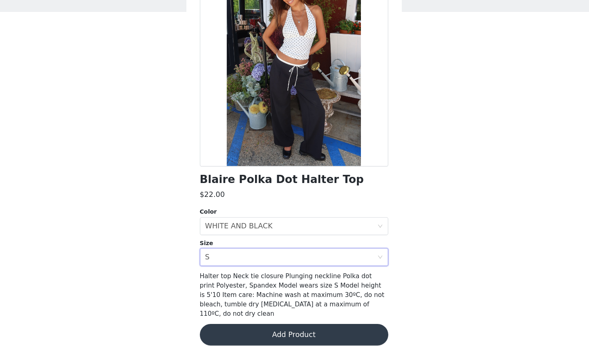
click at [289, 326] on button "Add Product" at bounding box center [295, 336] width 172 height 20
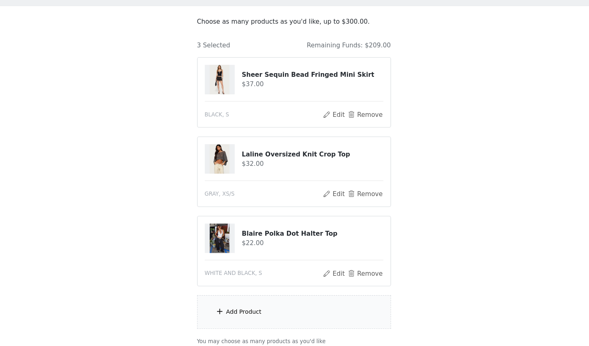
scroll to position [97, 0]
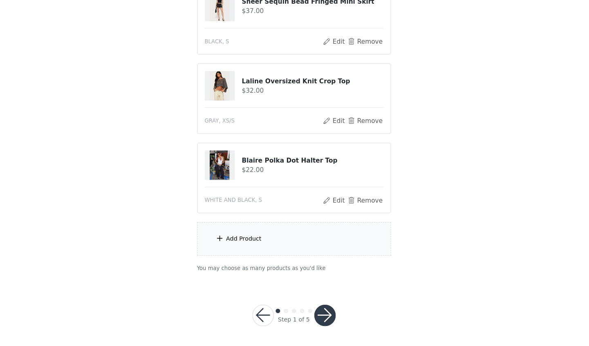
click at [253, 235] on div "Add Product" at bounding box center [295, 248] width 177 height 31
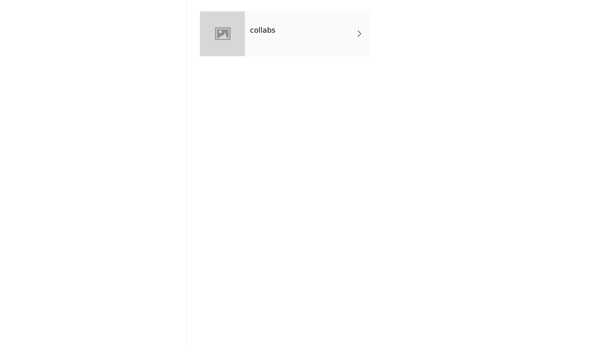
click at [310, 59] on div "collabs" at bounding box center [307, 61] width 114 height 41
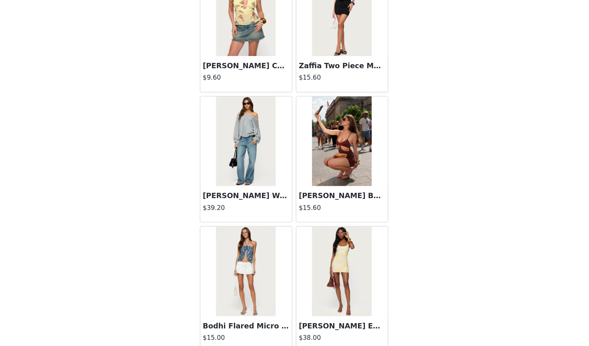
scroll to position [902, 0]
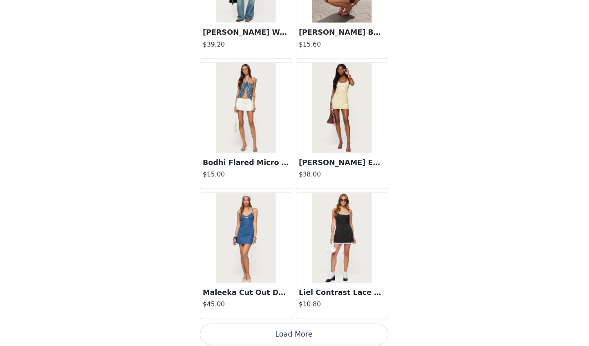
click at [308, 332] on button "Load More" at bounding box center [295, 336] width 172 height 20
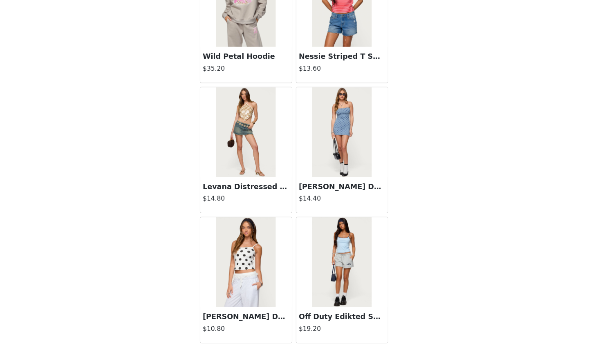
scroll to position [2085, 0]
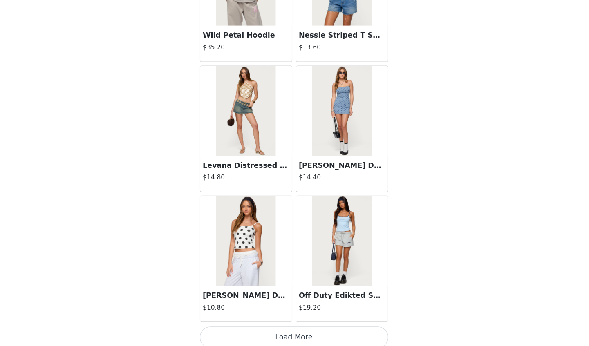
click at [305, 330] on button "Load More" at bounding box center [295, 338] width 172 height 20
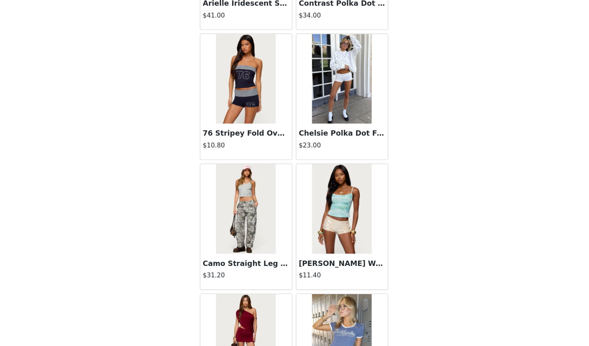
scroll to position [2706, 0]
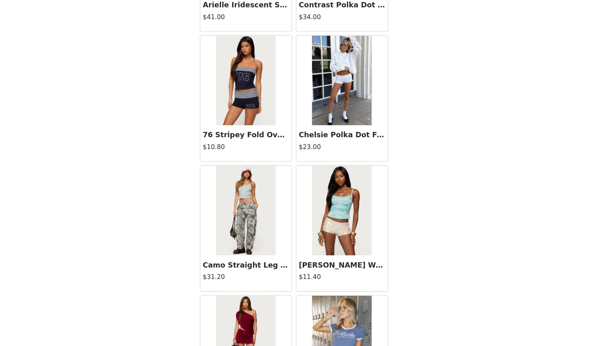
click at [342, 122] on img at bounding box center [338, 104] width 54 height 82
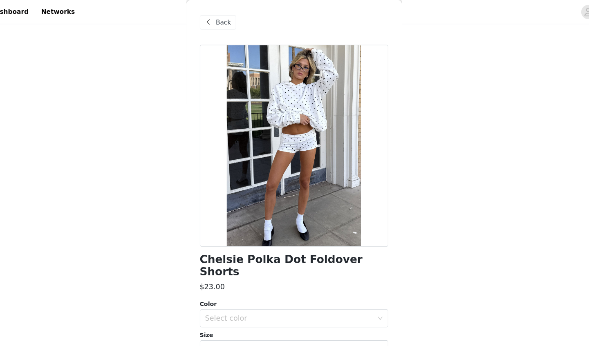
scroll to position [65, 0]
click at [228, 18] on span "Back" at bounding box center [231, 20] width 14 height 9
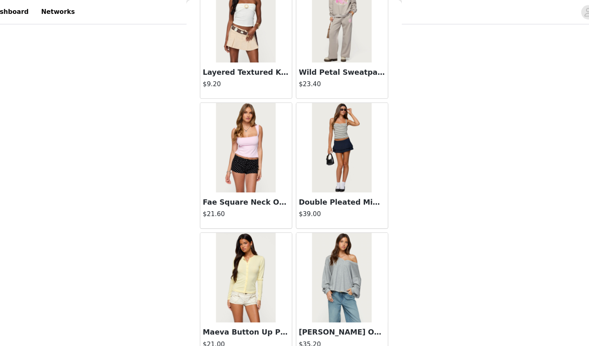
scroll to position [97, 0]
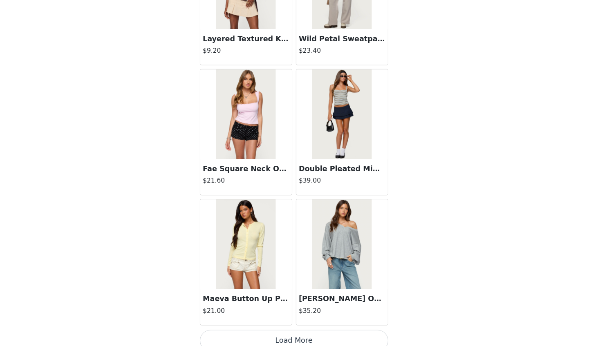
click at [307, 331] on button "Load More" at bounding box center [295, 341] width 172 height 20
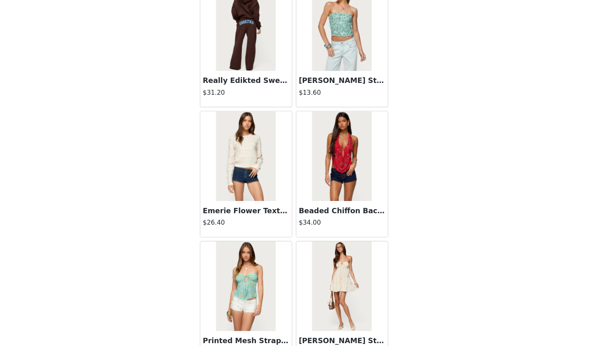
scroll to position [4452, 0]
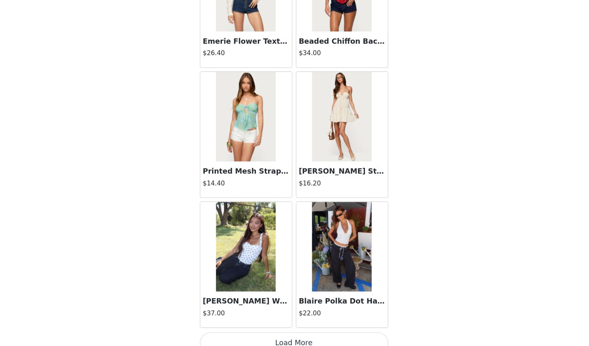
click at [299, 334] on button "Load More" at bounding box center [295, 344] width 172 height 20
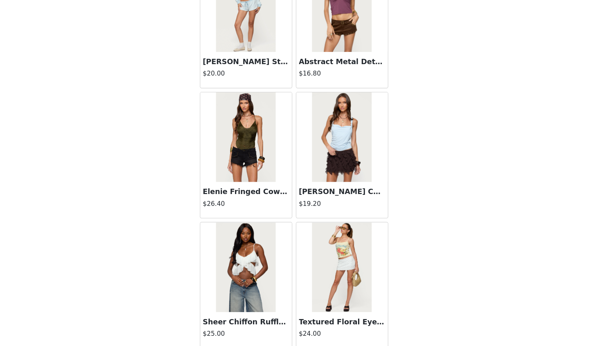
scroll to position [5635, 0]
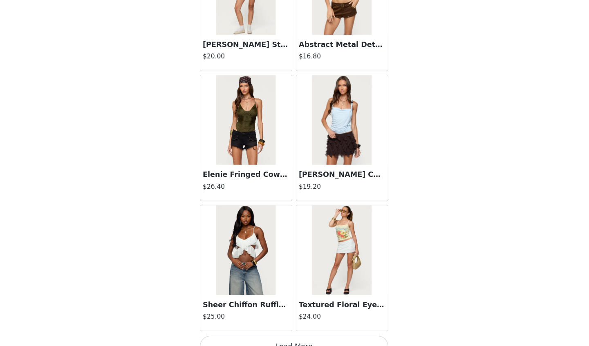
click at [305, 337] on button "Load More" at bounding box center [295, 347] width 172 height 20
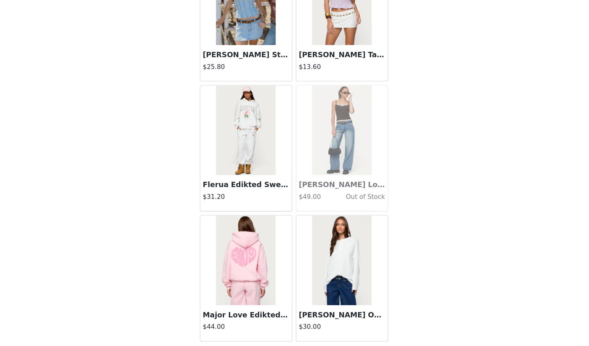
scroll to position [6818, 0]
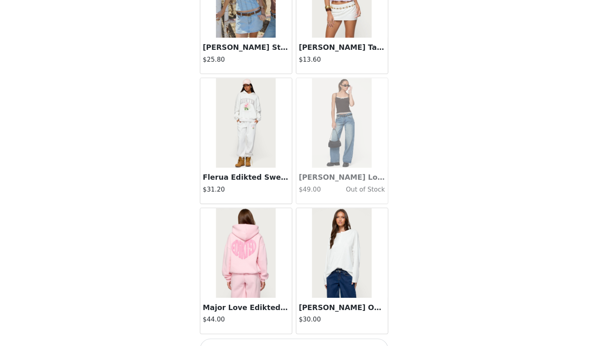
click at [300, 339] on button "Load More" at bounding box center [295, 349] width 172 height 20
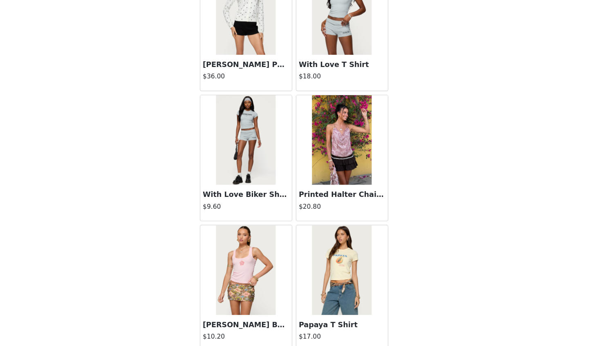
scroll to position [8001, 0]
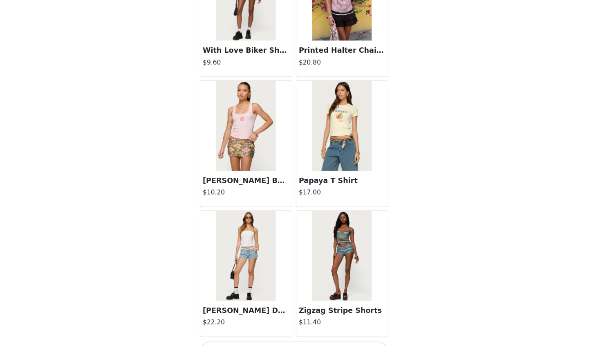
click at [312, 342] on button "Load More" at bounding box center [295, 352] width 172 height 20
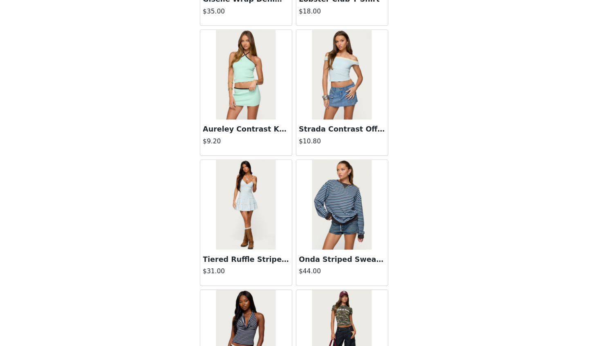
scroll to position [9184, 0]
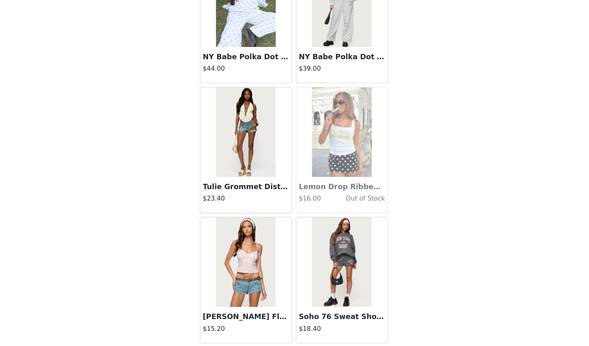
scroll to position [10368, 0]
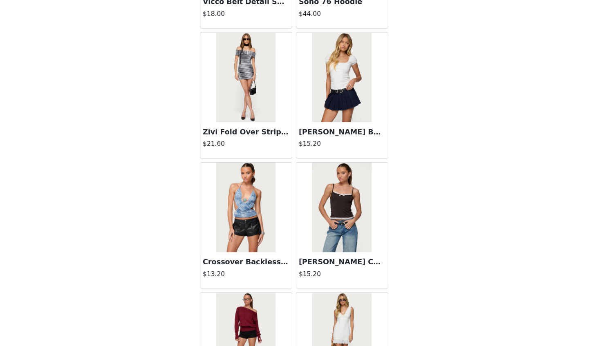
scroll to position [11551, 0]
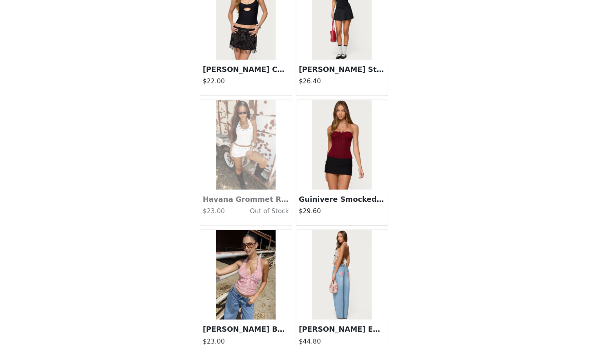
scroll to position [12734, 0]
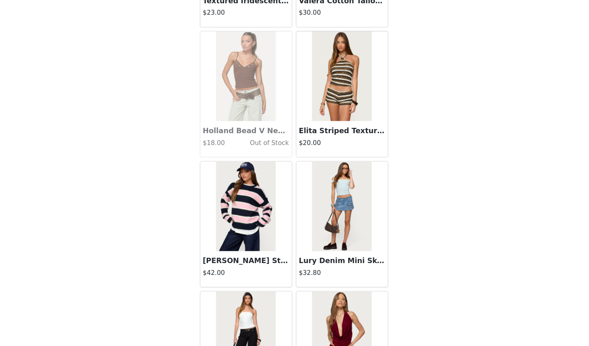
scroll to position [13917, 0]
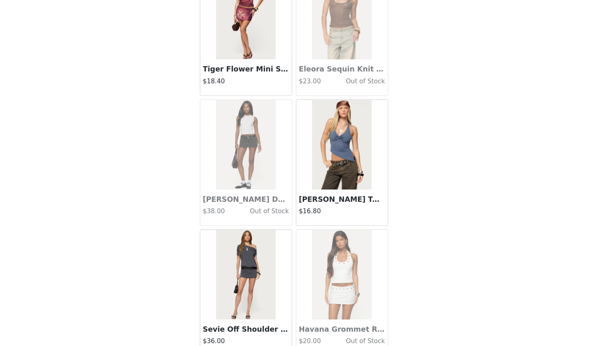
scroll to position [15101, 0]
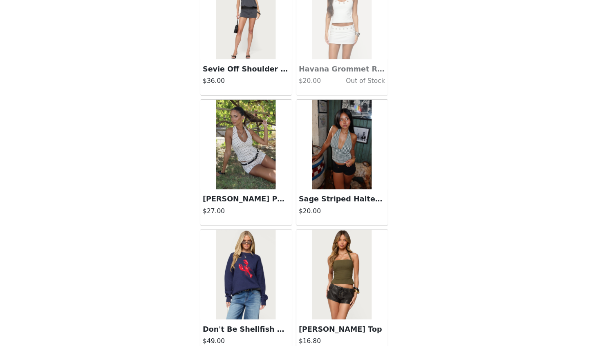
click at [262, 162] on img at bounding box center [251, 162] width 54 height 82
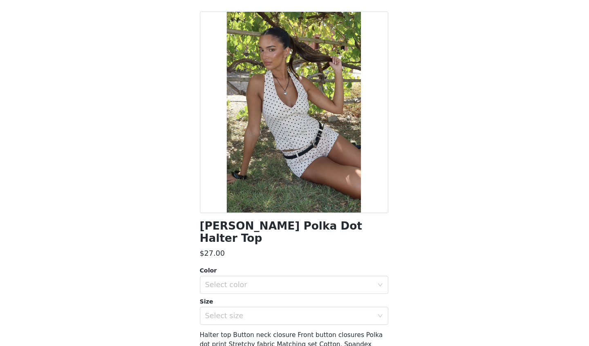
scroll to position [97, 0]
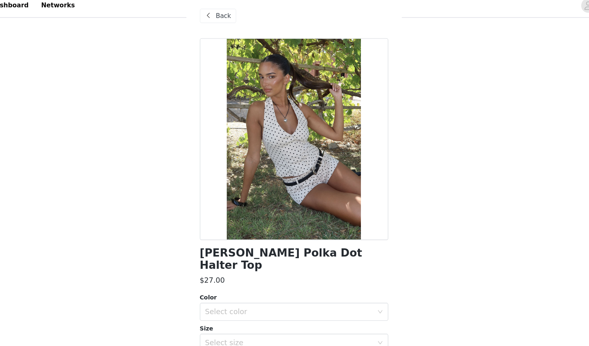
drag, startPoint x: 217, startPoint y: 19, endPoint x: 210, endPoint y: 18, distance: 7.0
click at [210, 18] on div "Back" at bounding box center [225, 20] width 33 height 13
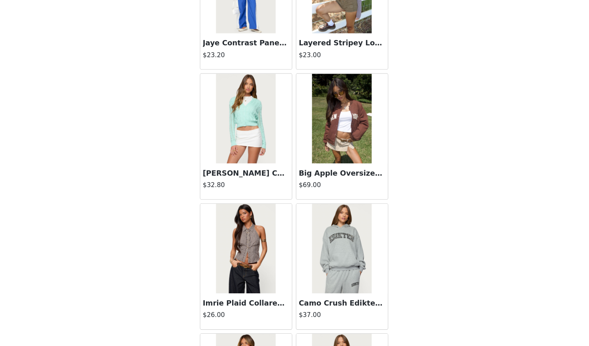
scroll to position [17467, 0]
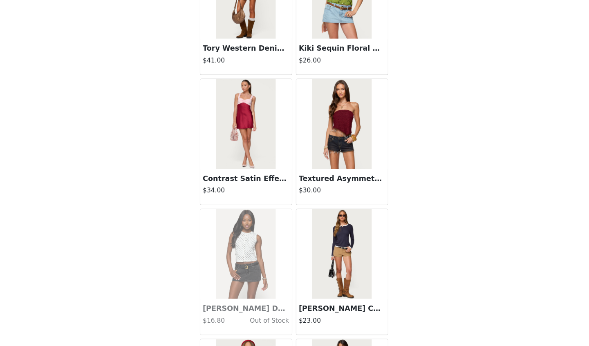
scroll to position [18650, 0]
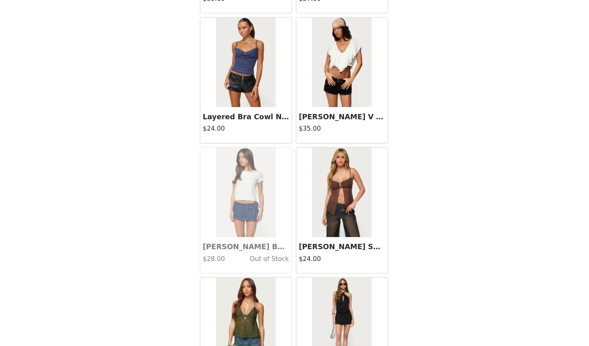
scroll to position [19833, 0]
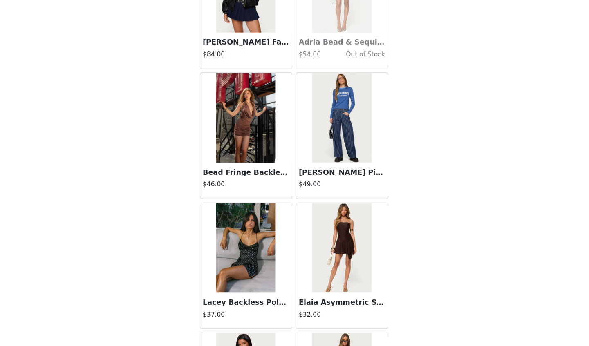
scroll to position [20528, 0]
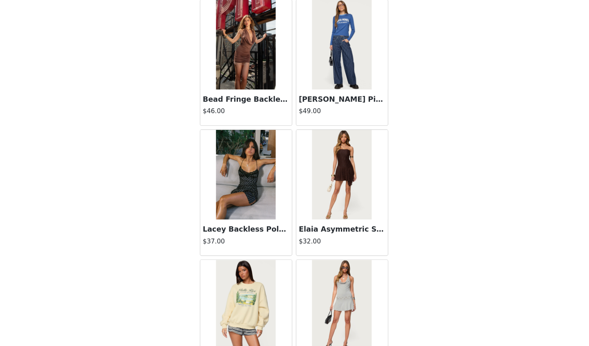
click at [275, 235] on h3 "Lacey Backless Polka Dot Mini Dress" at bounding box center [251, 240] width 79 height 10
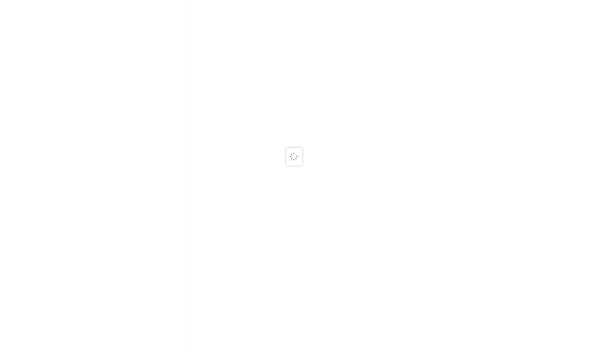
scroll to position [0, 0]
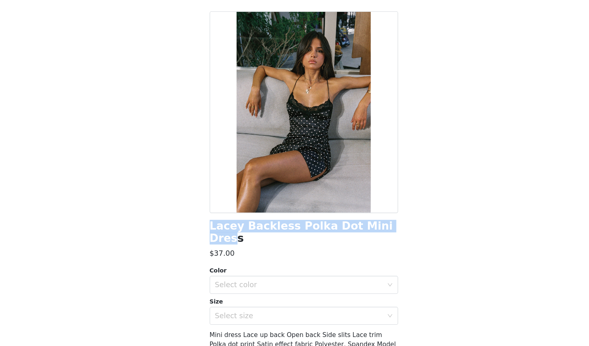
drag, startPoint x: 366, startPoint y: 236, endPoint x: 207, endPoint y: 240, distance: 160.0
click at [207, 240] on div "Back Lacey Backless Polka Dot Mini Dress $37.00 Color Select color Size Select …" at bounding box center [295, 173] width 196 height 346
drag, startPoint x: 207, startPoint y: 240, endPoint x: 294, endPoint y: 240, distance: 87.1
copy h1 "Lacey Backless Polka Dot Mini Dres"
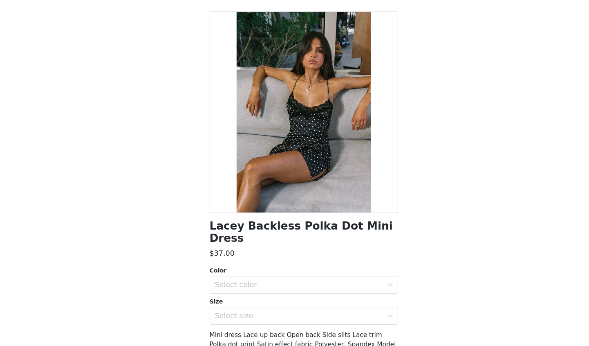
click at [183, 108] on div "STEP 1 OF 5 Products Choose as many products as you'd like, up to $300.00. 3 Se…" at bounding box center [294, 108] width 589 height 362
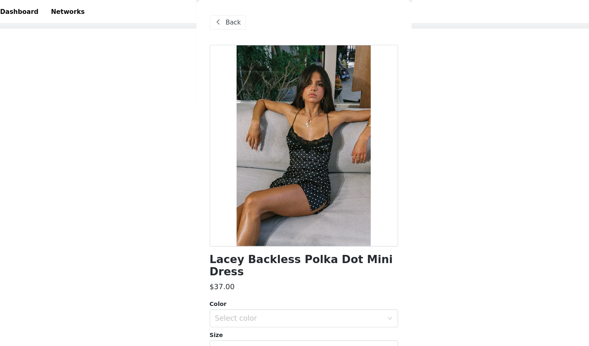
scroll to position [36, 0]
click at [220, 16] on span at bounding box center [217, 21] width 10 height 10
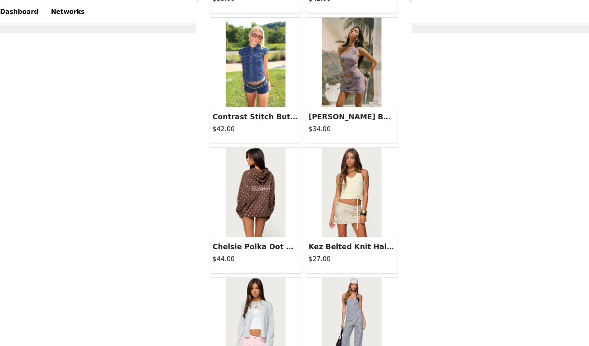
scroll to position [97, 0]
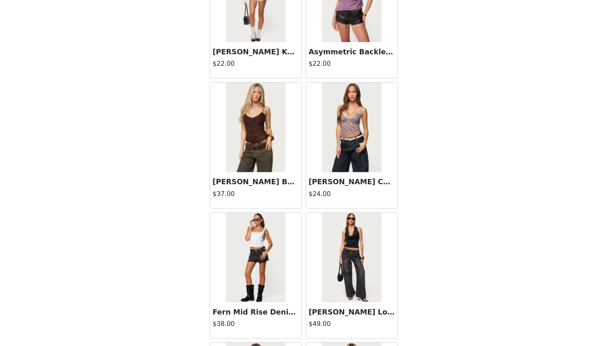
scroll to position [22200, 0]
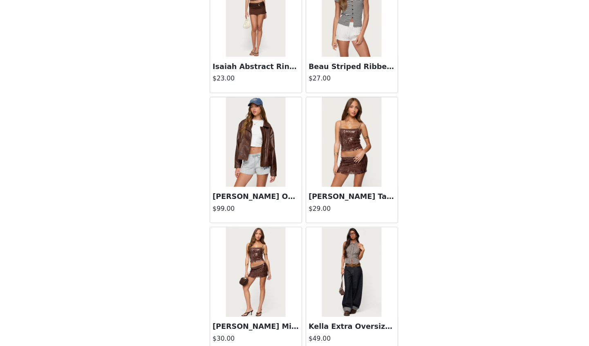
scroll to position [23383, 0]
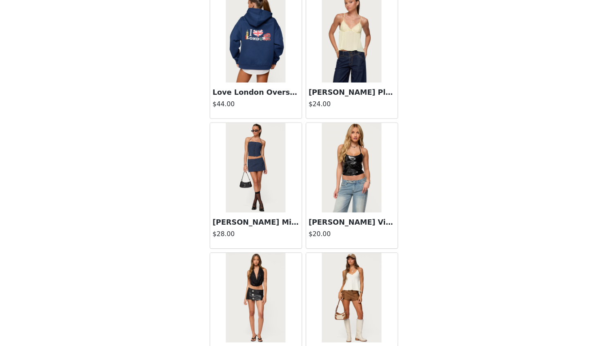
scroll to position [24566, 0]
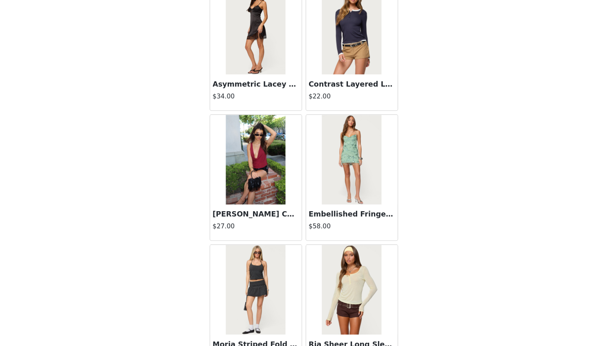
scroll to position [23912, 0]
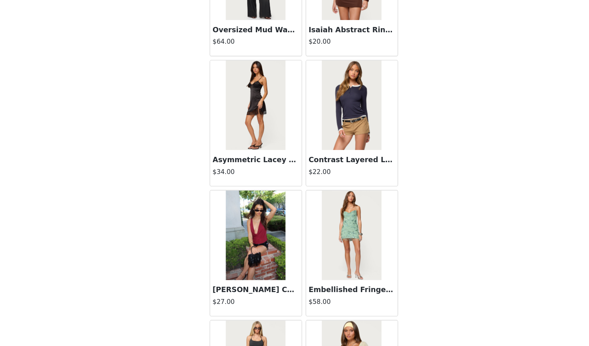
drag, startPoint x: 335, startPoint y: 197, endPoint x: 324, endPoint y: 185, distance: 16.5
drag, startPoint x: 324, startPoint y: 185, endPoint x: 317, endPoint y: 238, distance: 53.6
click at [317, 290] on h3 "Embellished Fringed Backless Mini Dress" at bounding box center [338, 295] width 79 height 10
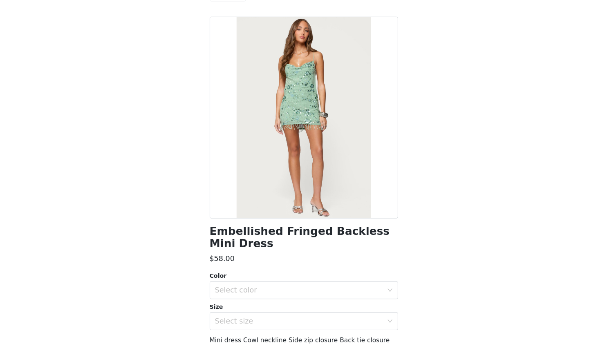
scroll to position [97, 0]
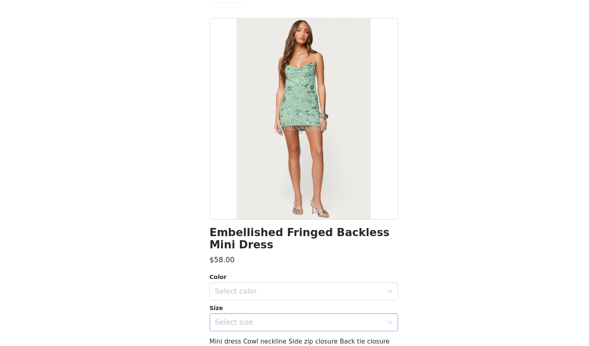
click at [332, 321] on div "Select size" at bounding box center [290, 318] width 153 height 8
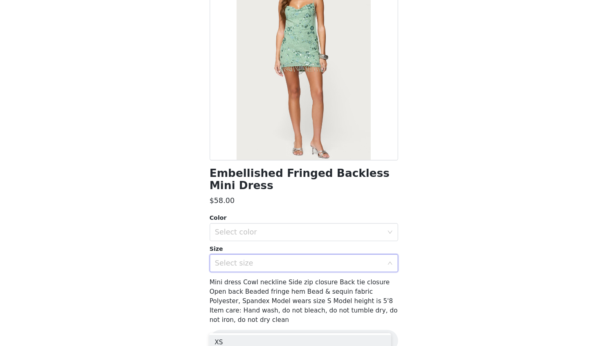
click at [335, 266] on div "Select size" at bounding box center [290, 264] width 153 height 8
click at [337, 271] on div "Select size" at bounding box center [292, 265] width 157 height 16
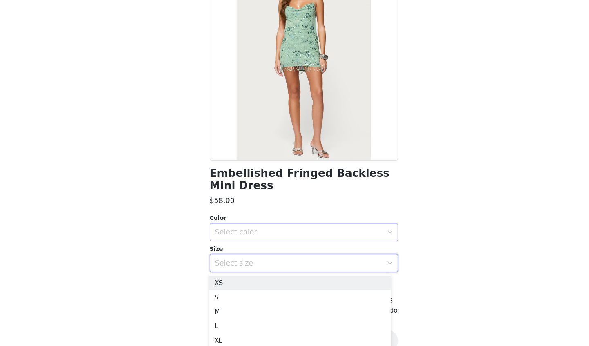
click at [339, 235] on div "Select color" at bounding box center [290, 236] width 153 height 8
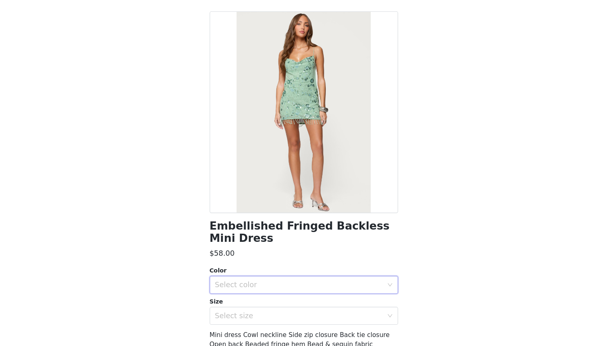
scroll to position [0, 0]
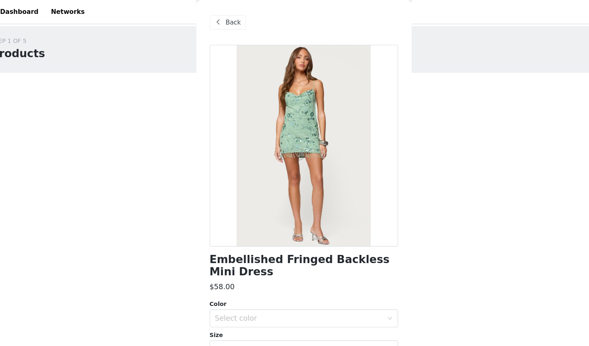
click at [213, 25] on span at bounding box center [217, 21] width 10 height 10
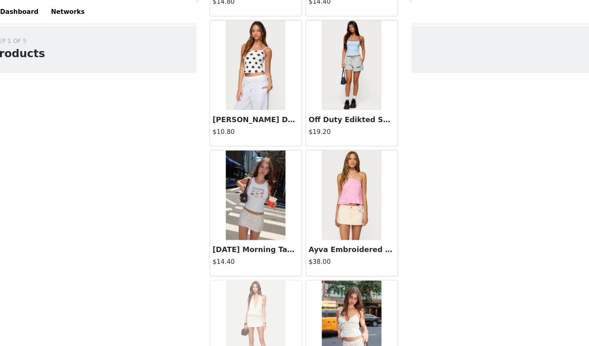
scroll to position [2277, 0]
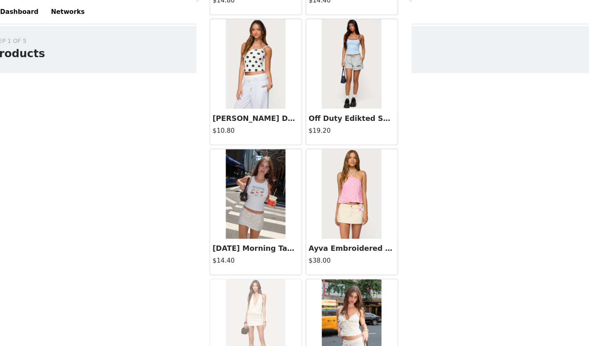
click at [354, 108] on h3 "Off Duty Edikted Sweat Shorts" at bounding box center [338, 108] width 79 height 10
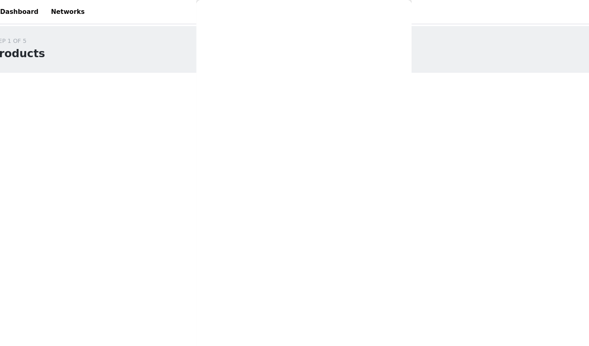
scroll to position [0, 0]
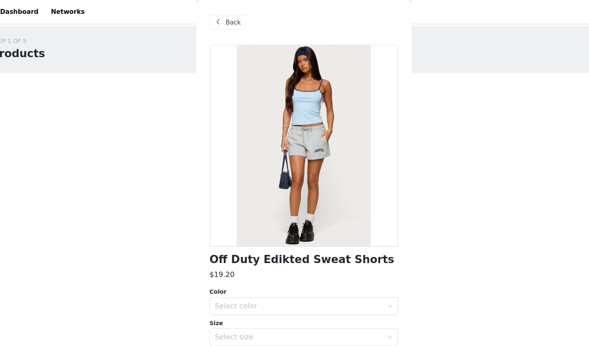
drag, startPoint x: 219, startPoint y: 20, endPoint x: 213, endPoint y: 18, distance: 6.2
click at [213, 18] on span at bounding box center [217, 21] width 10 height 10
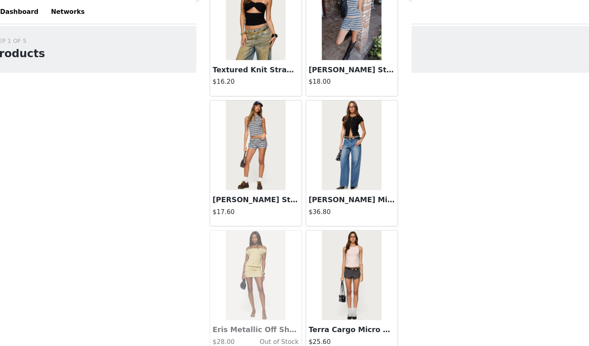
scroll to position [5998, 0]
click at [339, 58] on h3 "[PERSON_NAME] Striped Top" at bounding box center [338, 63] width 79 height 10
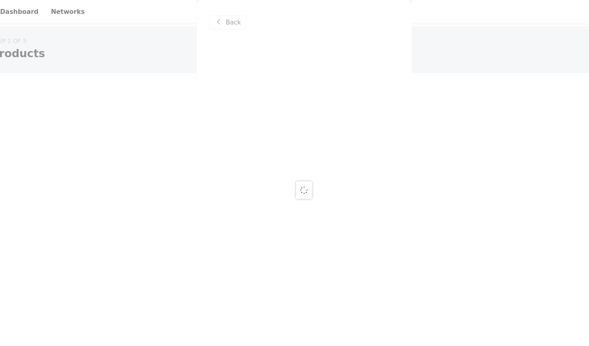
scroll to position [0, 0]
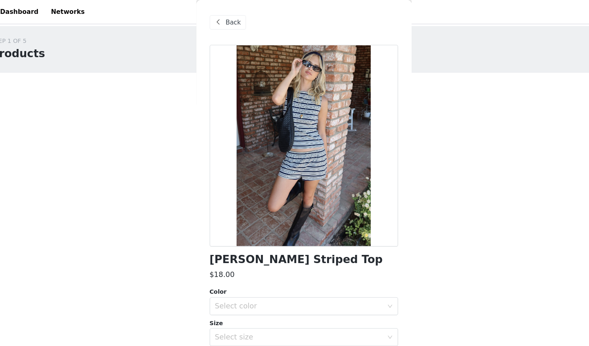
click at [229, 22] on span "Back" at bounding box center [231, 20] width 14 height 9
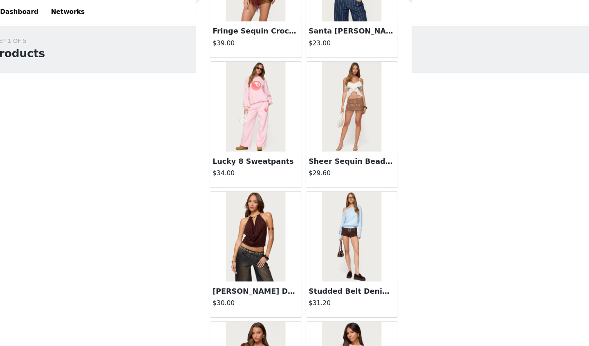
scroll to position [17784, 0]
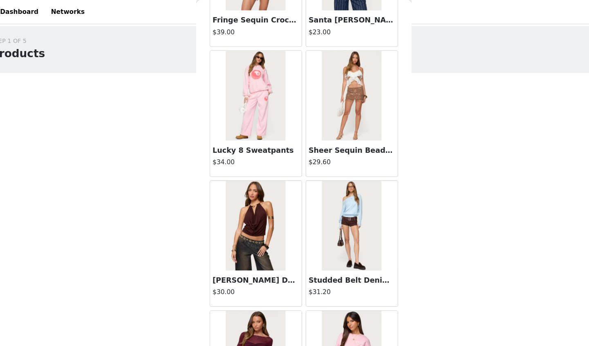
click at [339, 61] on img at bounding box center [338, 87] width 54 height 82
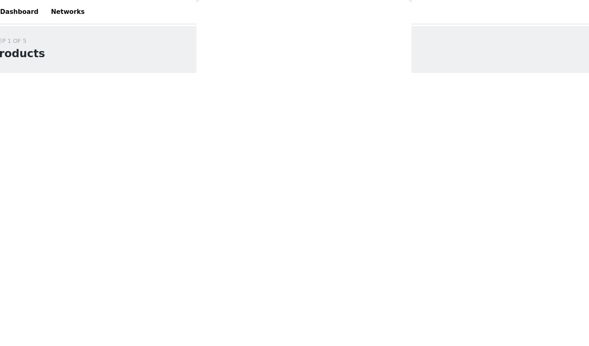
scroll to position [0, 0]
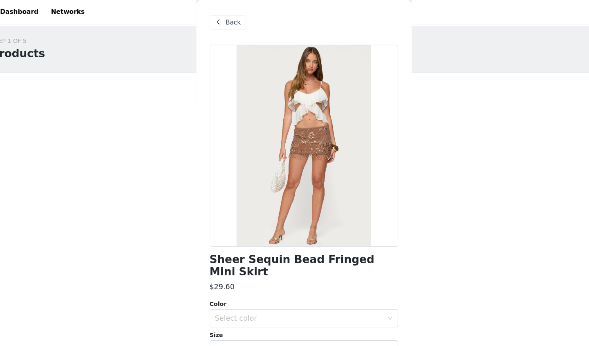
click at [227, 22] on span "Back" at bounding box center [231, 20] width 14 height 9
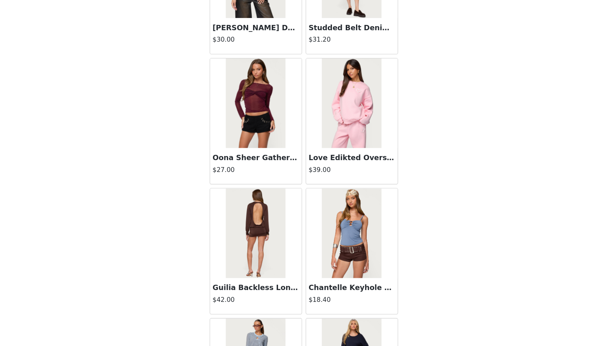
scroll to position [17821, 0]
